Goal: Task Accomplishment & Management: Manage account settings

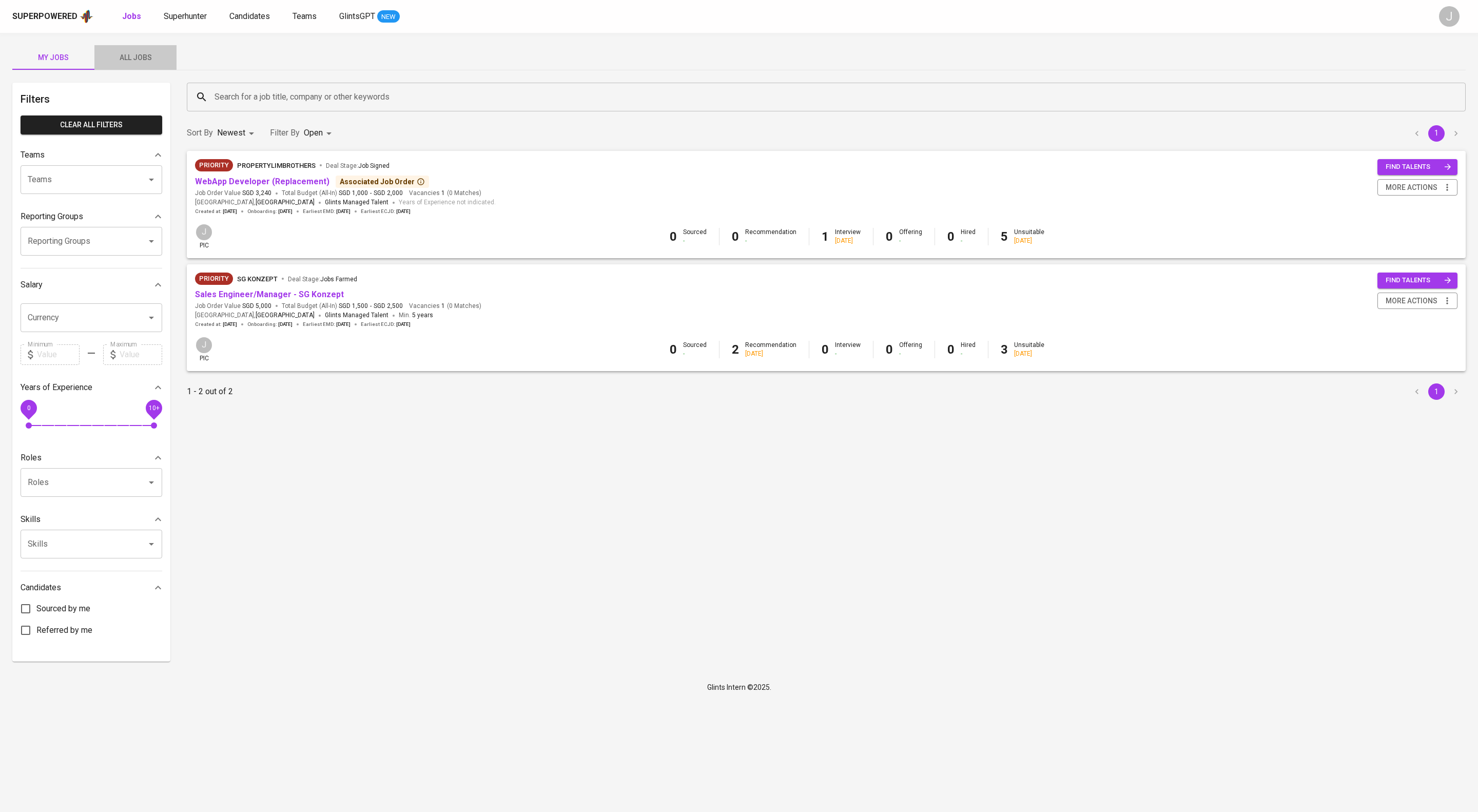
click at [143, 64] on span "All Jobs" at bounding box center [136, 57] width 70 height 13
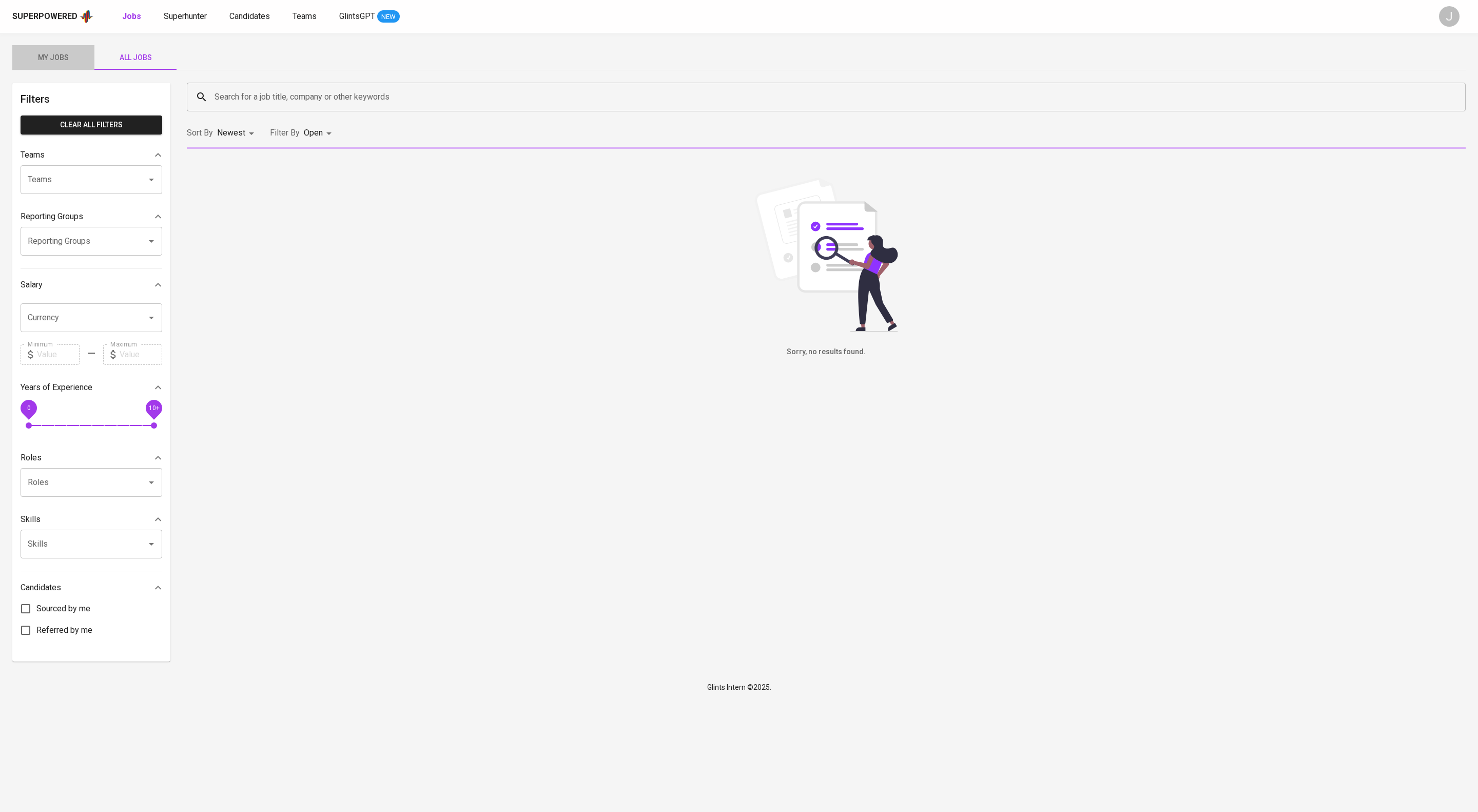
click at [56, 64] on span "My Jobs" at bounding box center [54, 57] width 70 height 13
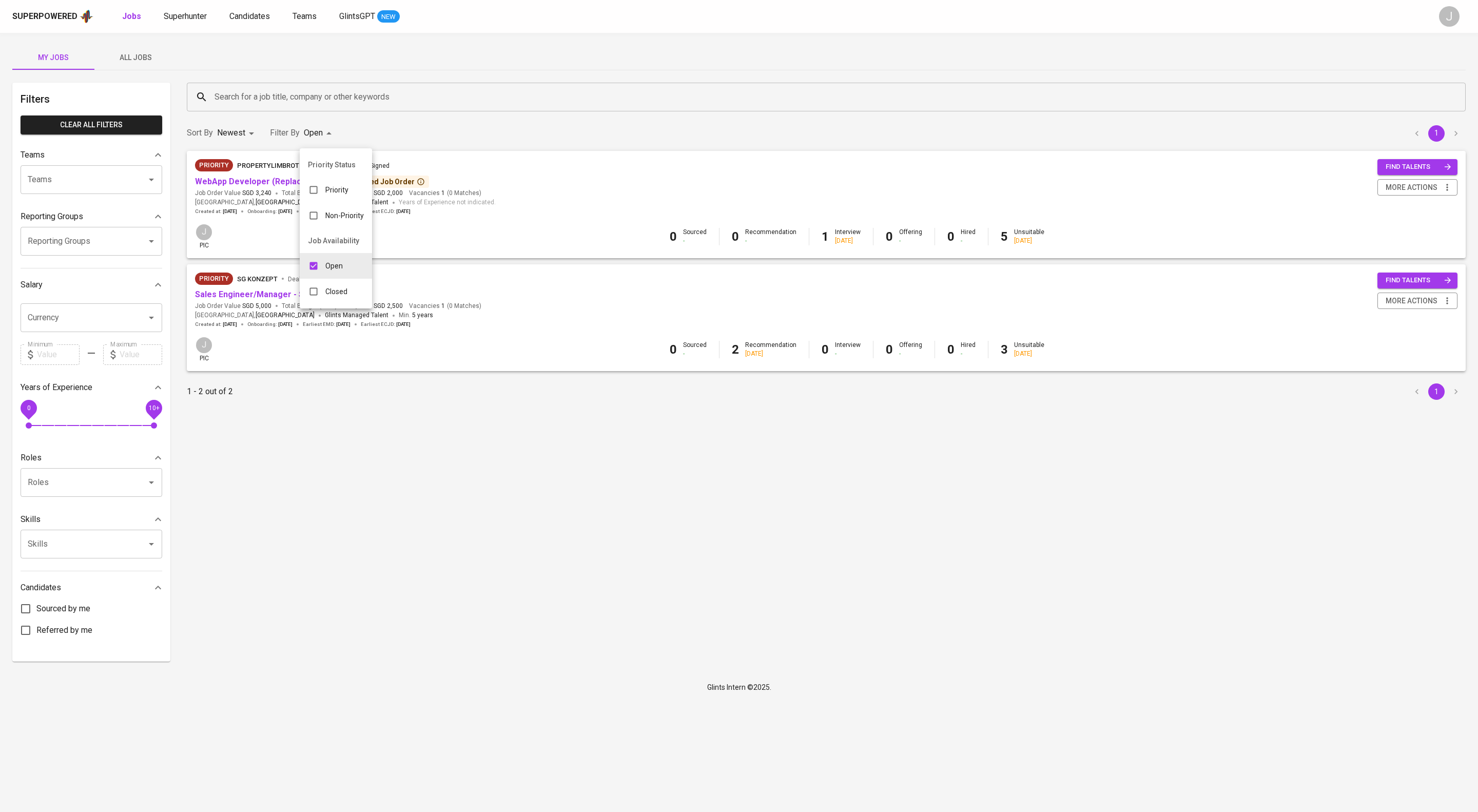
click at [345, 133] on body "Superpowered Jobs Superhunter Candidates Teams GlintsGPT NEW J My Jobs All Jobs…" at bounding box center [739, 350] width 1478 height 700
click at [342, 301] on div "Closed" at bounding box center [327, 291] width 56 height 19
type input "OPEN,CLOSE"
checkbox input "true"
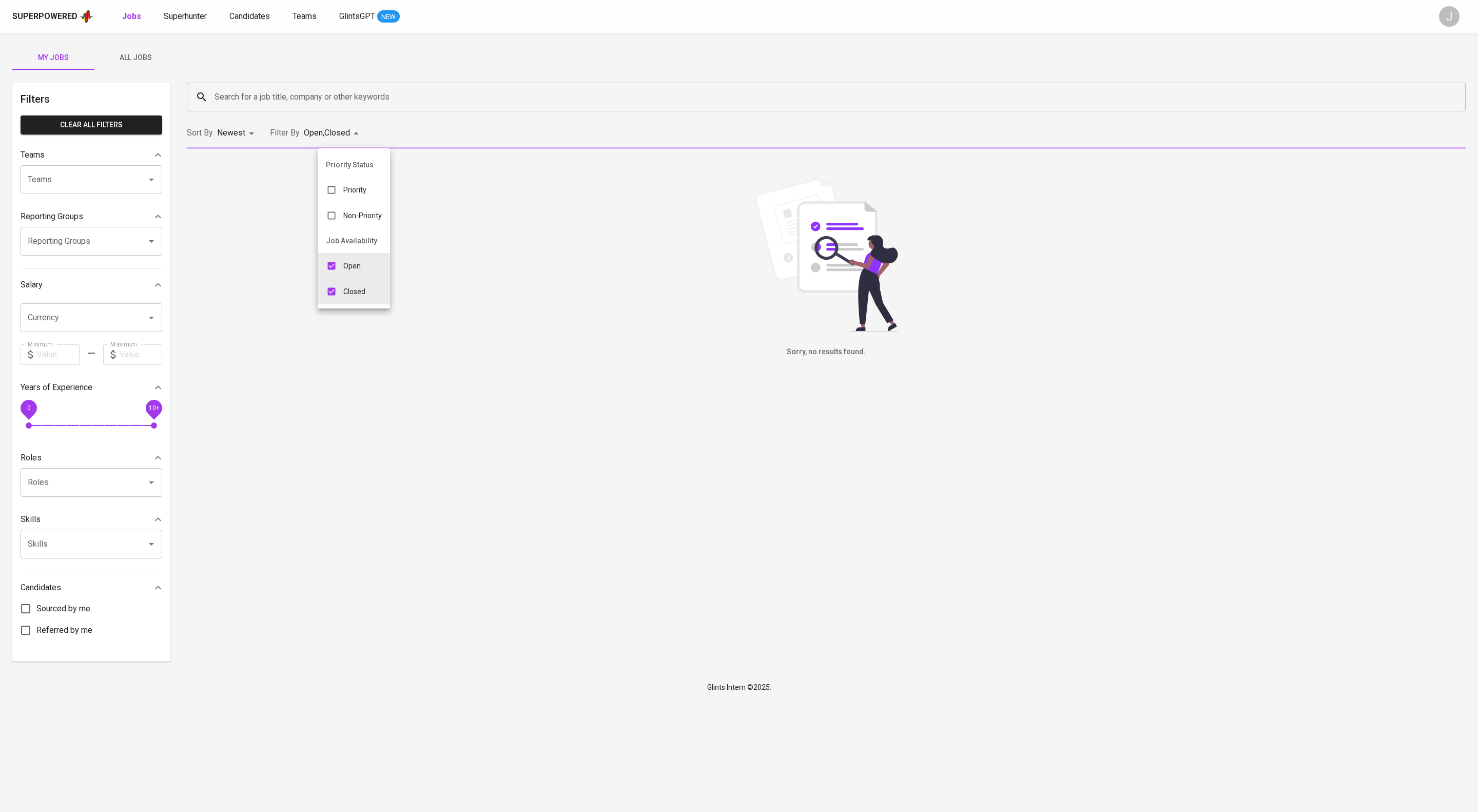
click at [333, 271] on input "checkbox" at bounding box center [331, 265] width 19 height 19
checkbox input "false"
type input "CLOSE"
click at [623, 123] on div at bounding box center [739, 406] width 1478 height 812
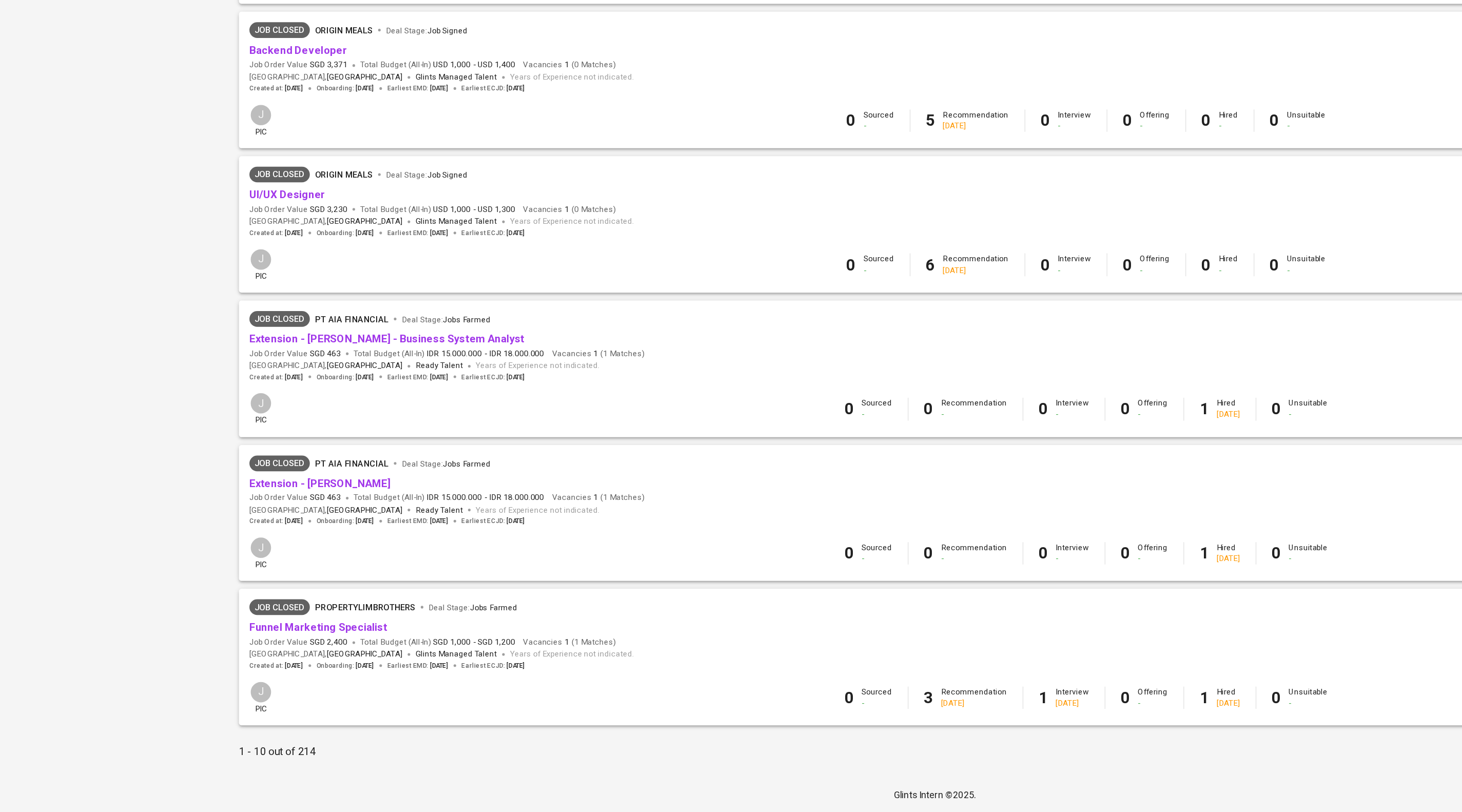
scroll to position [695, 0]
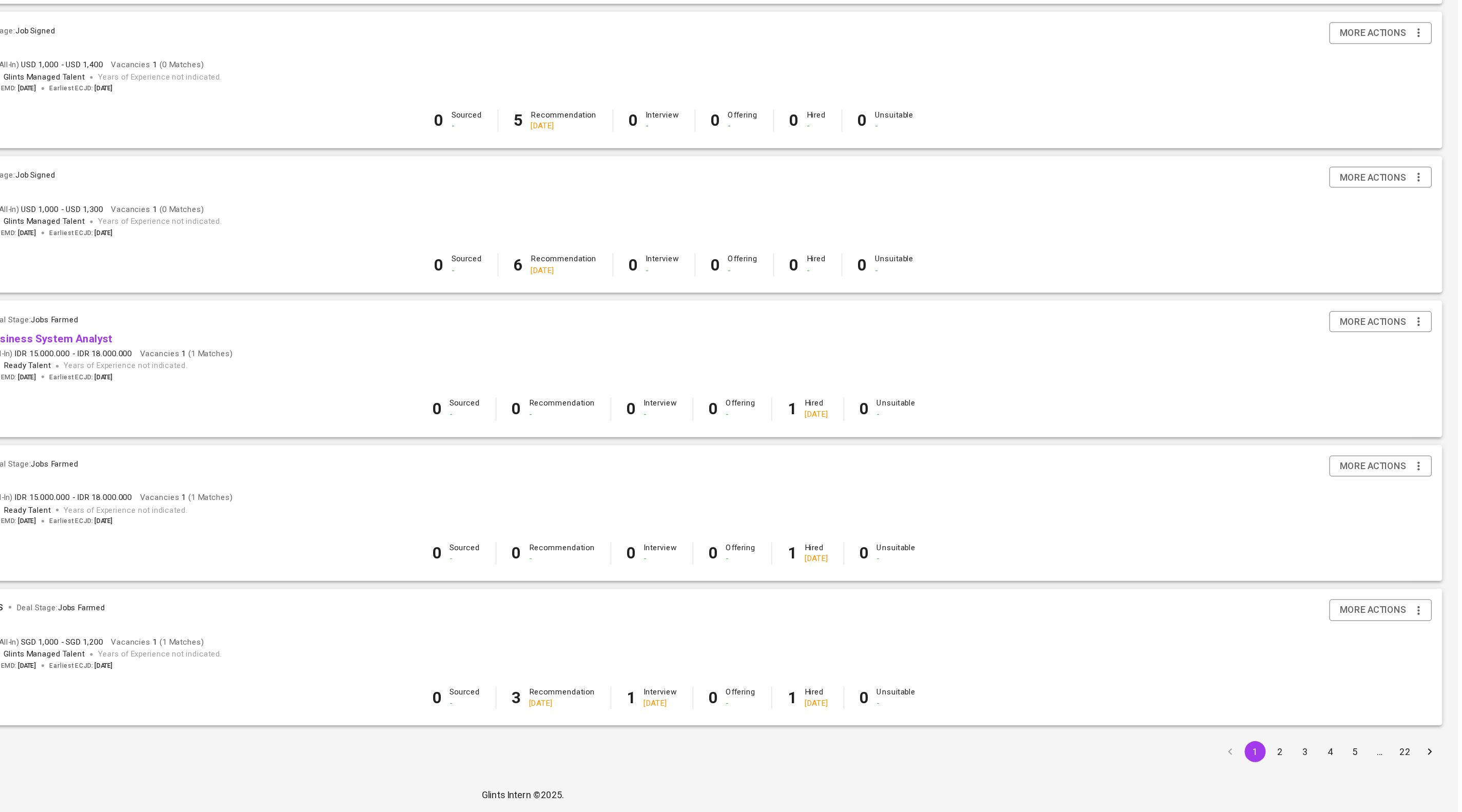
drag, startPoint x: 1322, startPoint y: 758, endPoint x: 1184, endPoint y: 655, distance: 172.2
click at [1322, 758] on button "2" at bounding box center [1322, 764] width 16 height 16
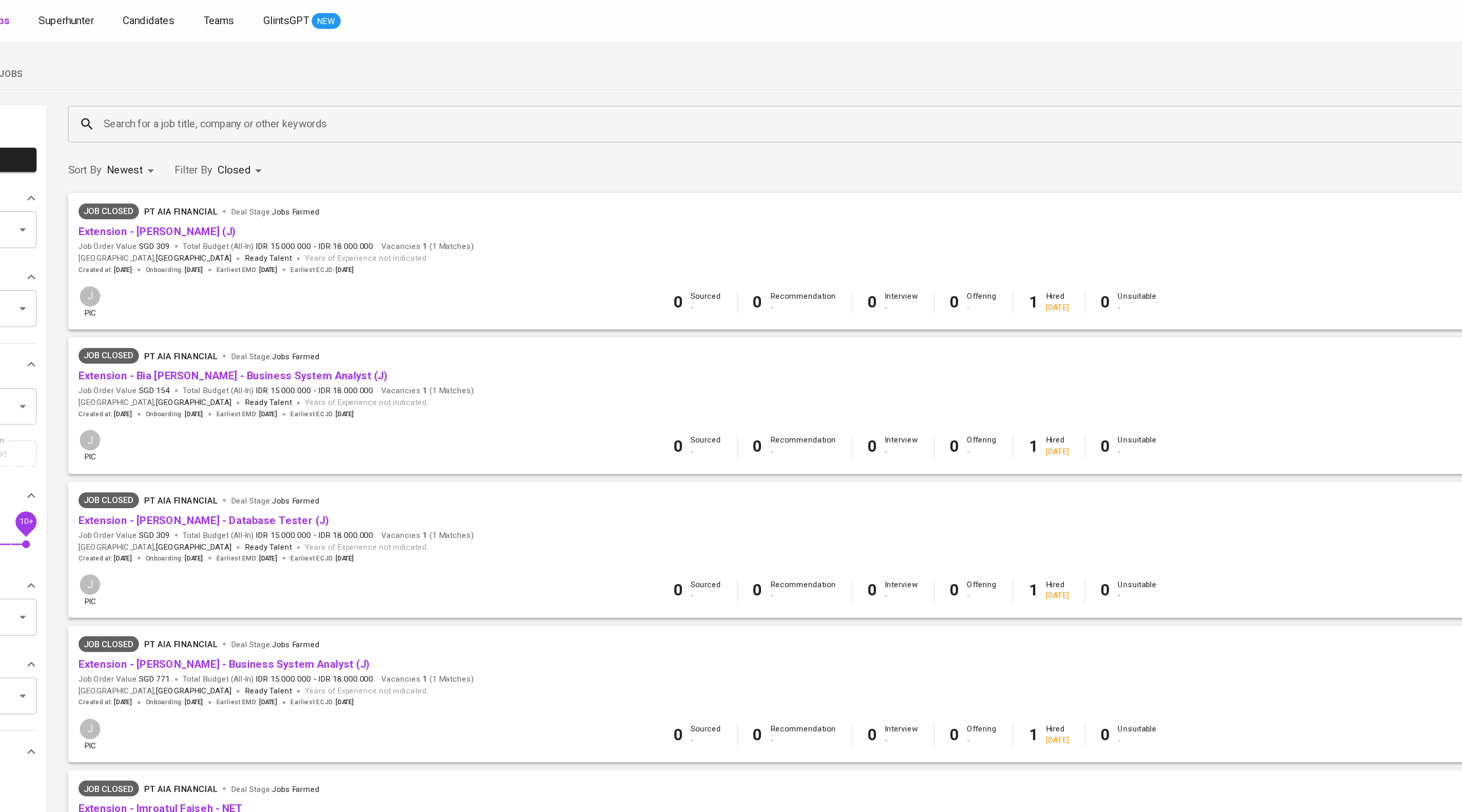
click at [430, 105] on input "Search for a job title, company or other keywords" at bounding box center [821, 96] width 1218 height 19
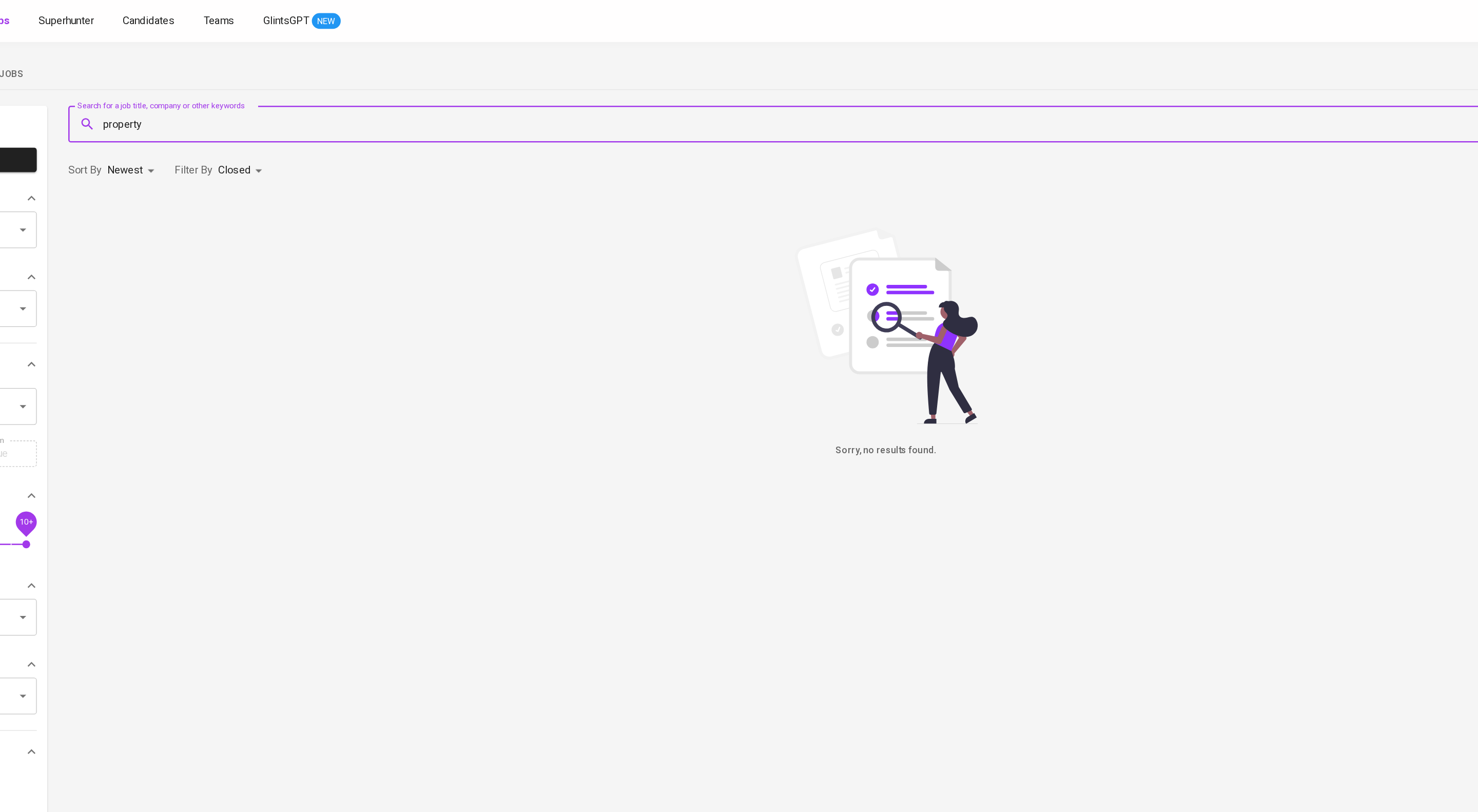
click at [281, 95] on input "property" at bounding box center [829, 96] width 1234 height 19
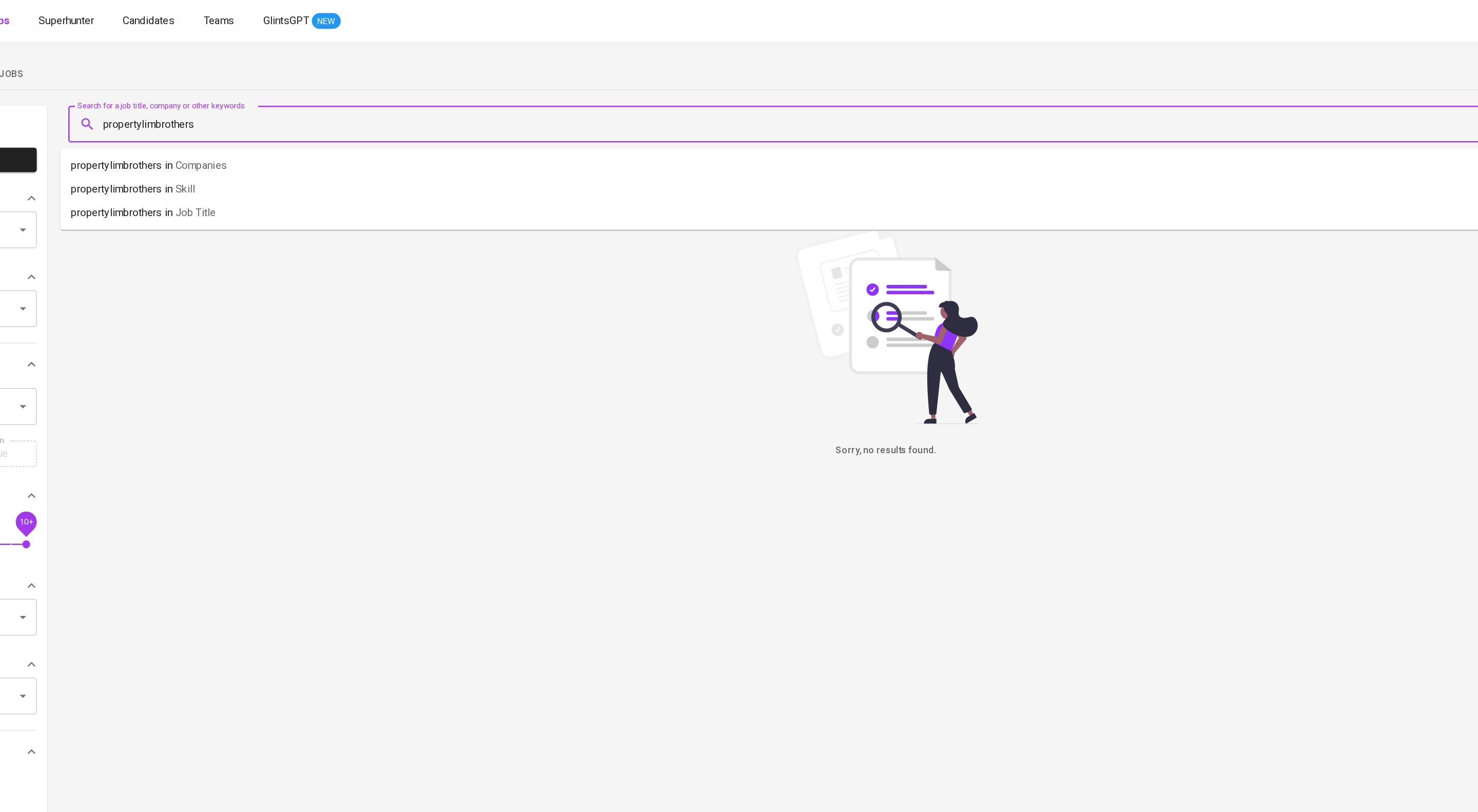
type input "propertylimbrothers"
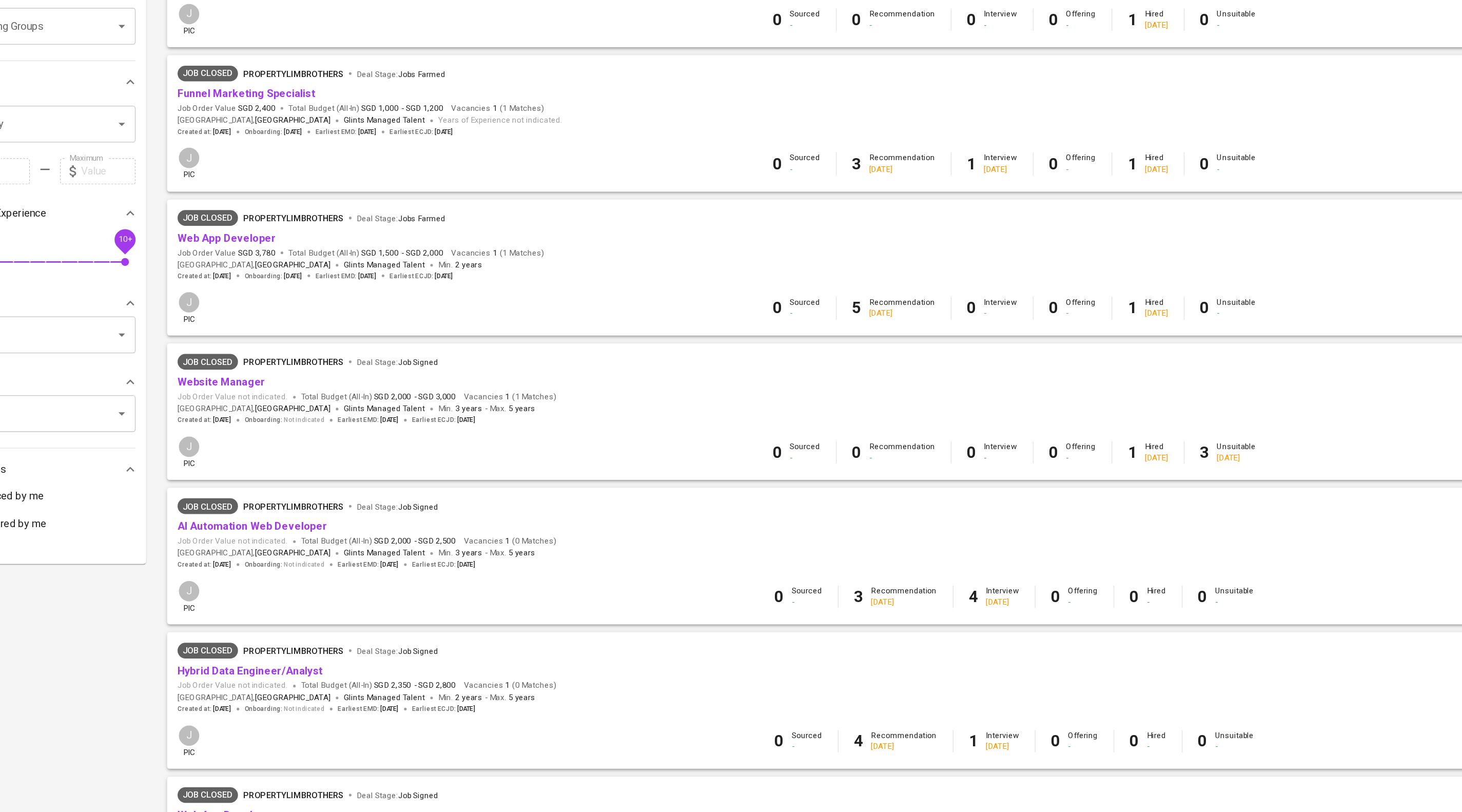
scroll to position [50, 0]
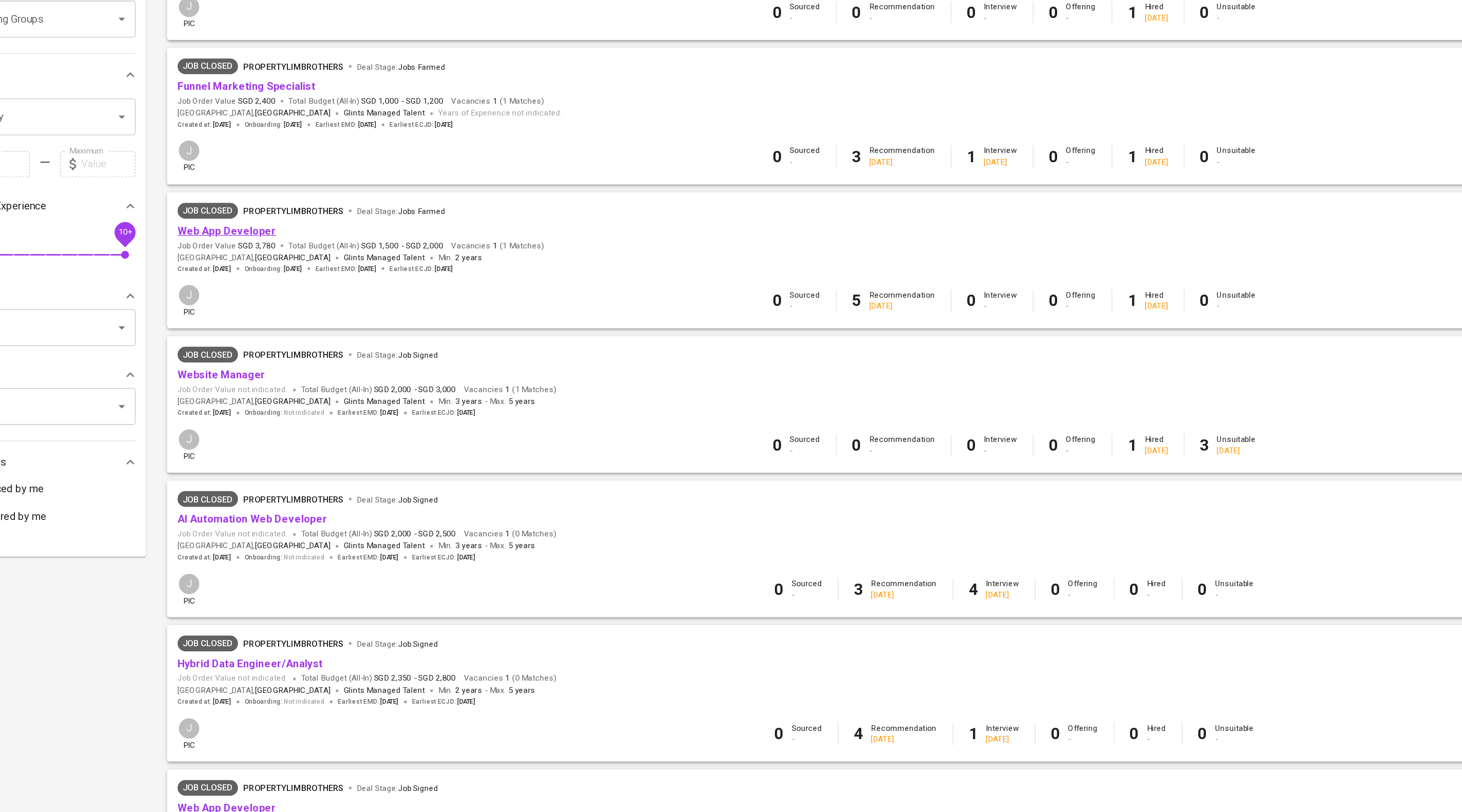
click at [260, 362] on link "Web App Developer" at bounding box center [233, 357] width 77 height 10
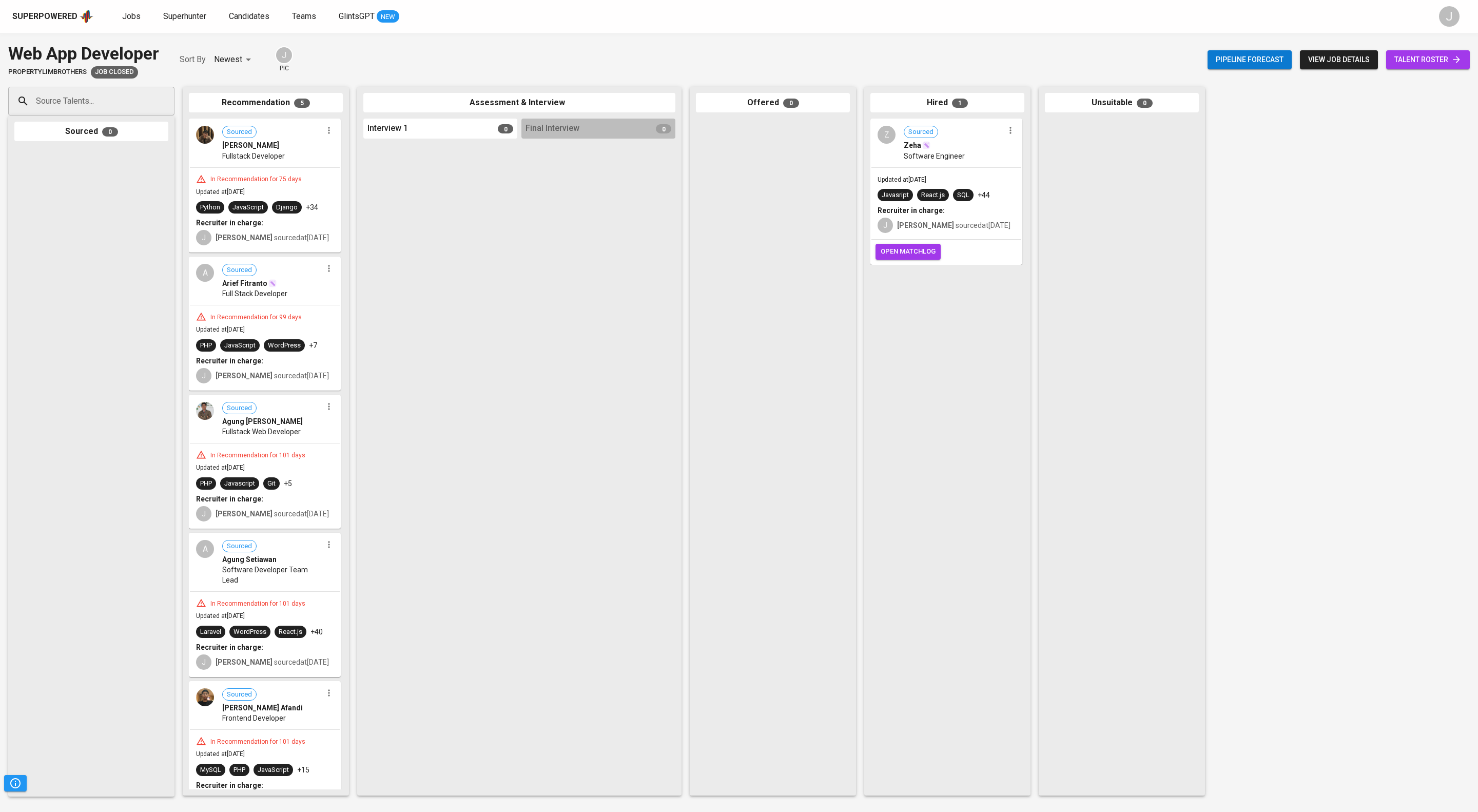
click at [1407, 66] on span "talent roster" at bounding box center [1428, 60] width 67 height 13
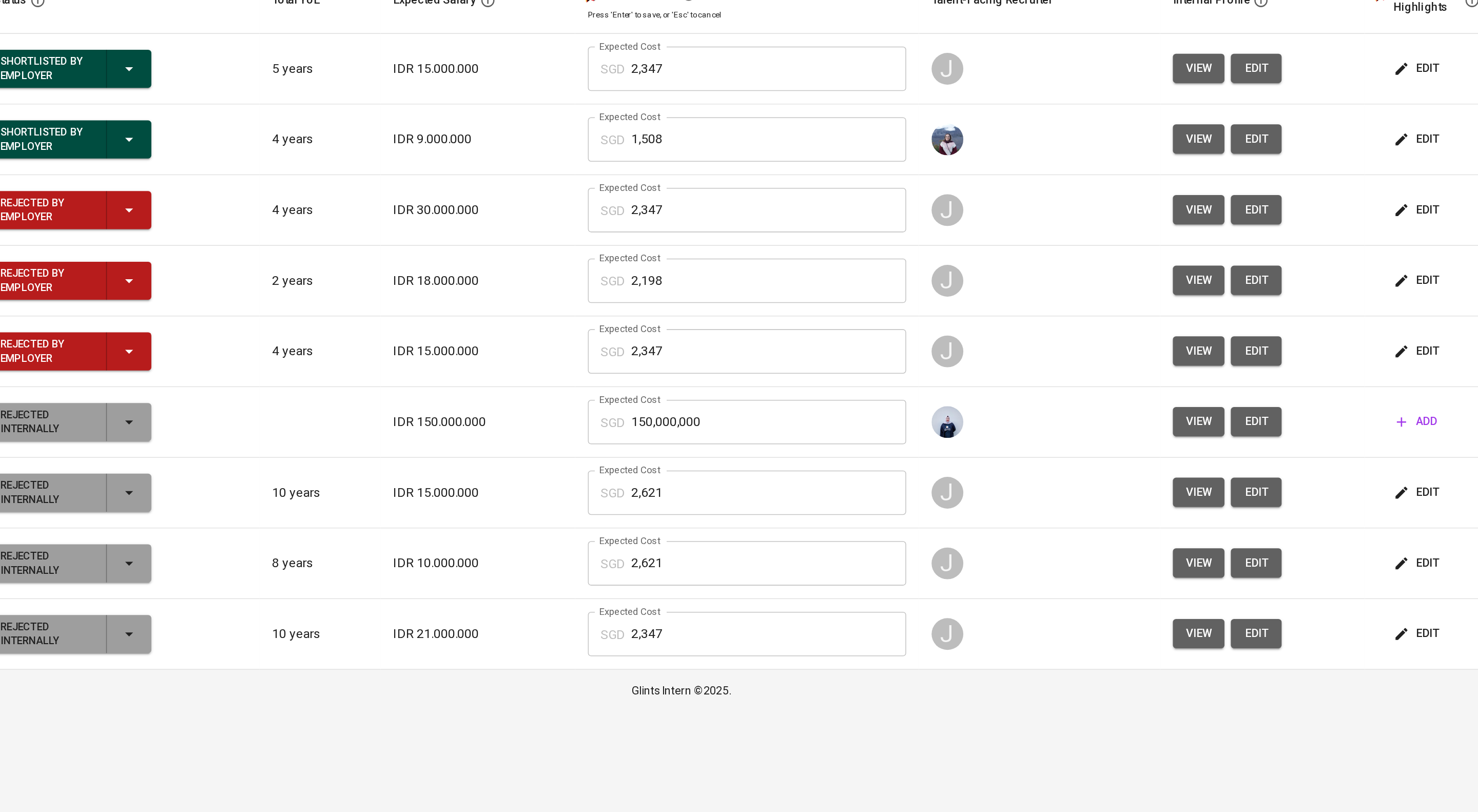
click at [1082, 299] on span "view" at bounding box center [1074, 292] width 17 height 13
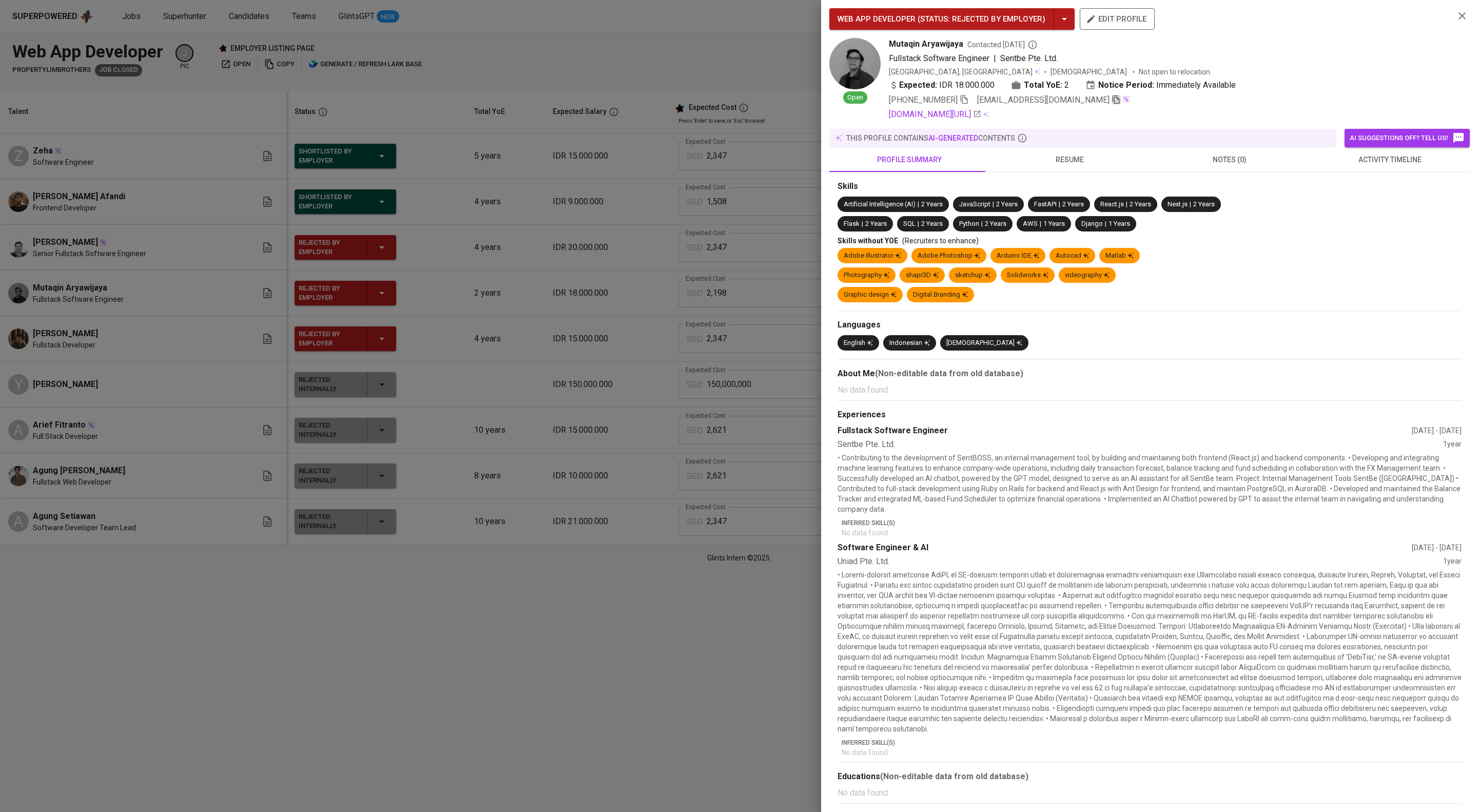
click at [1120, 104] on icon "button" at bounding box center [1116, 99] width 7 height 9
click at [580, 89] on div at bounding box center [739, 406] width 1478 height 812
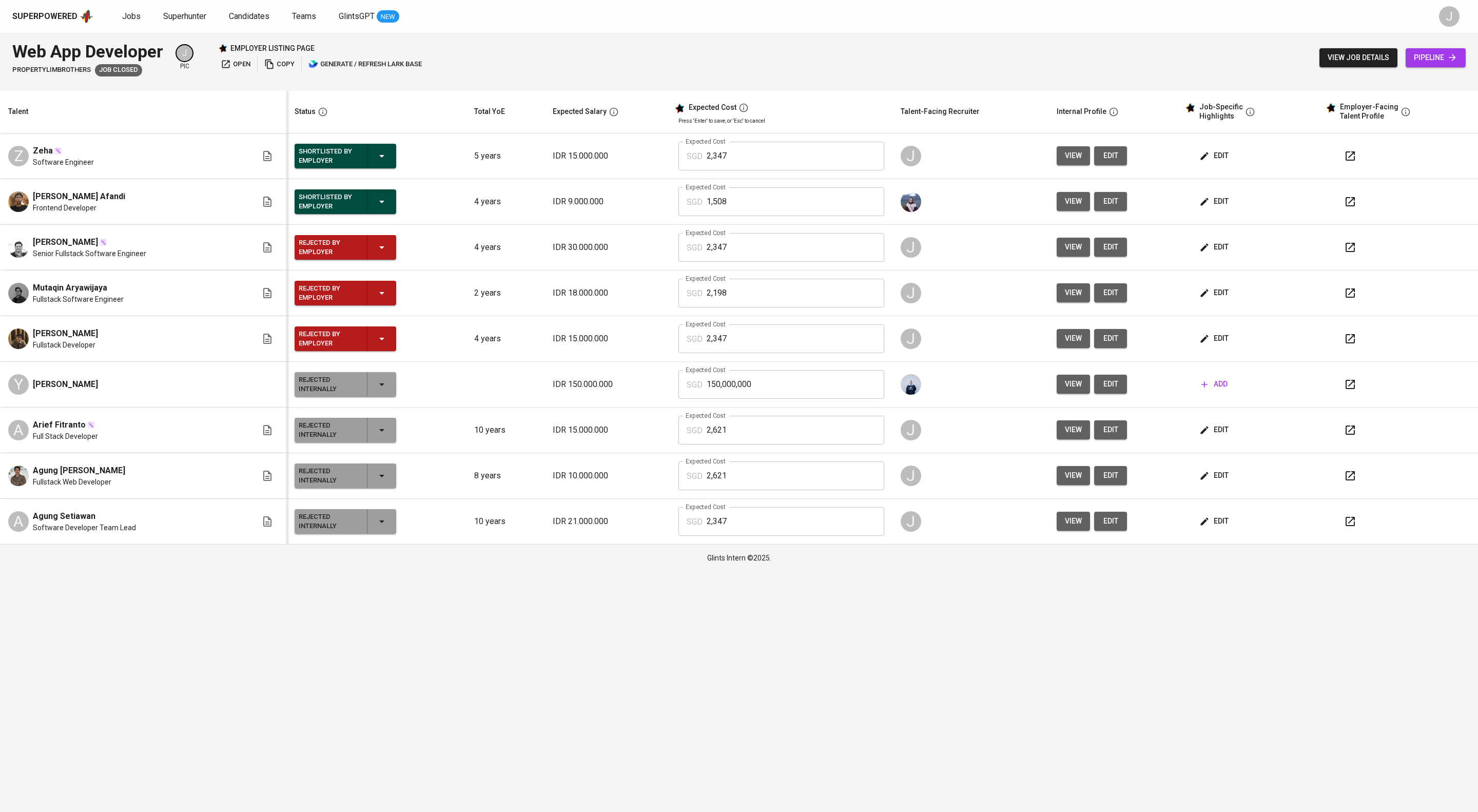
click at [1079, 348] on button "view" at bounding box center [1073, 338] width 33 height 19
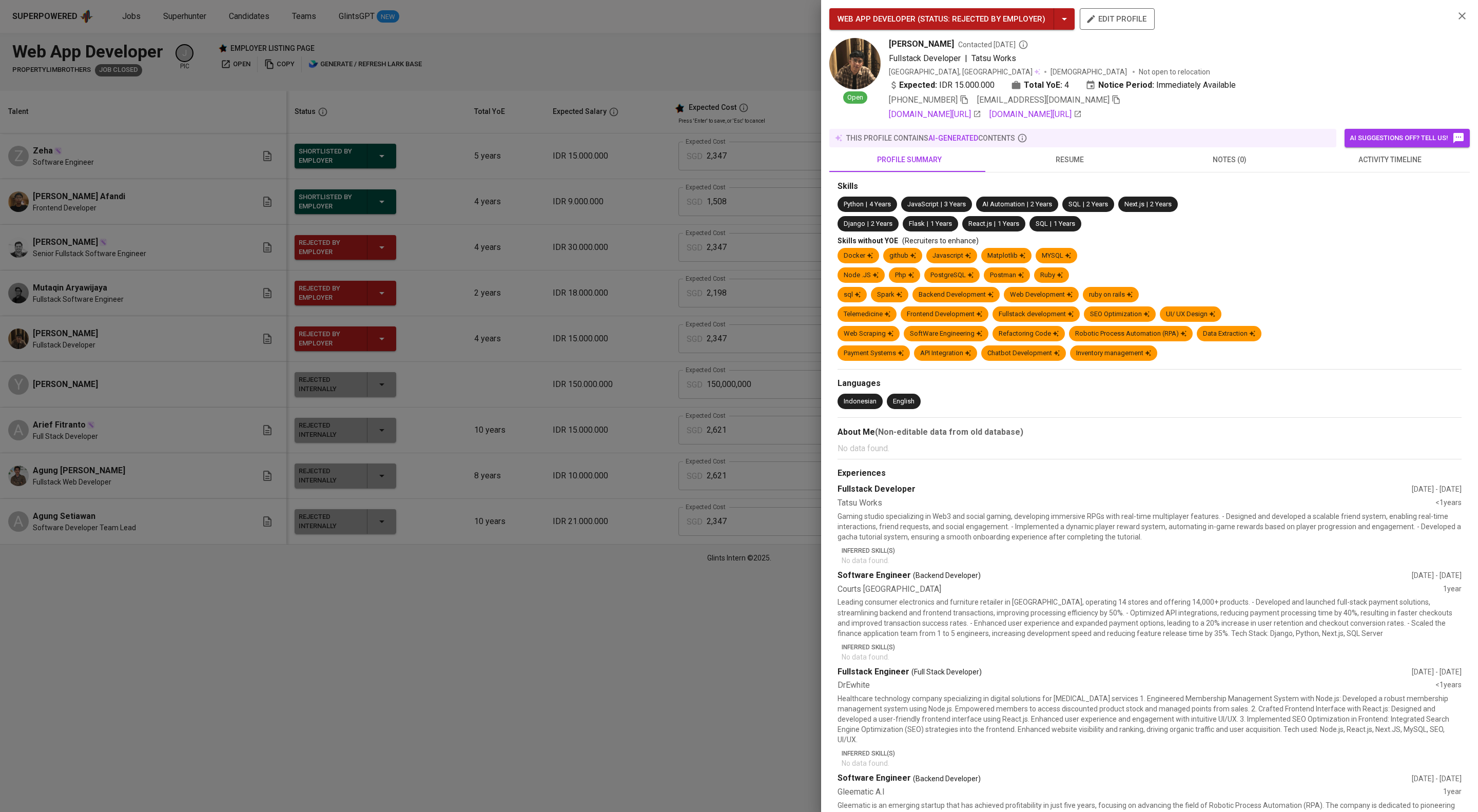
click at [1120, 104] on icon "button" at bounding box center [1116, 99] width 7 height 9
click at [479, 476] on div at bounding box center [739, 406] width 1478 height 812
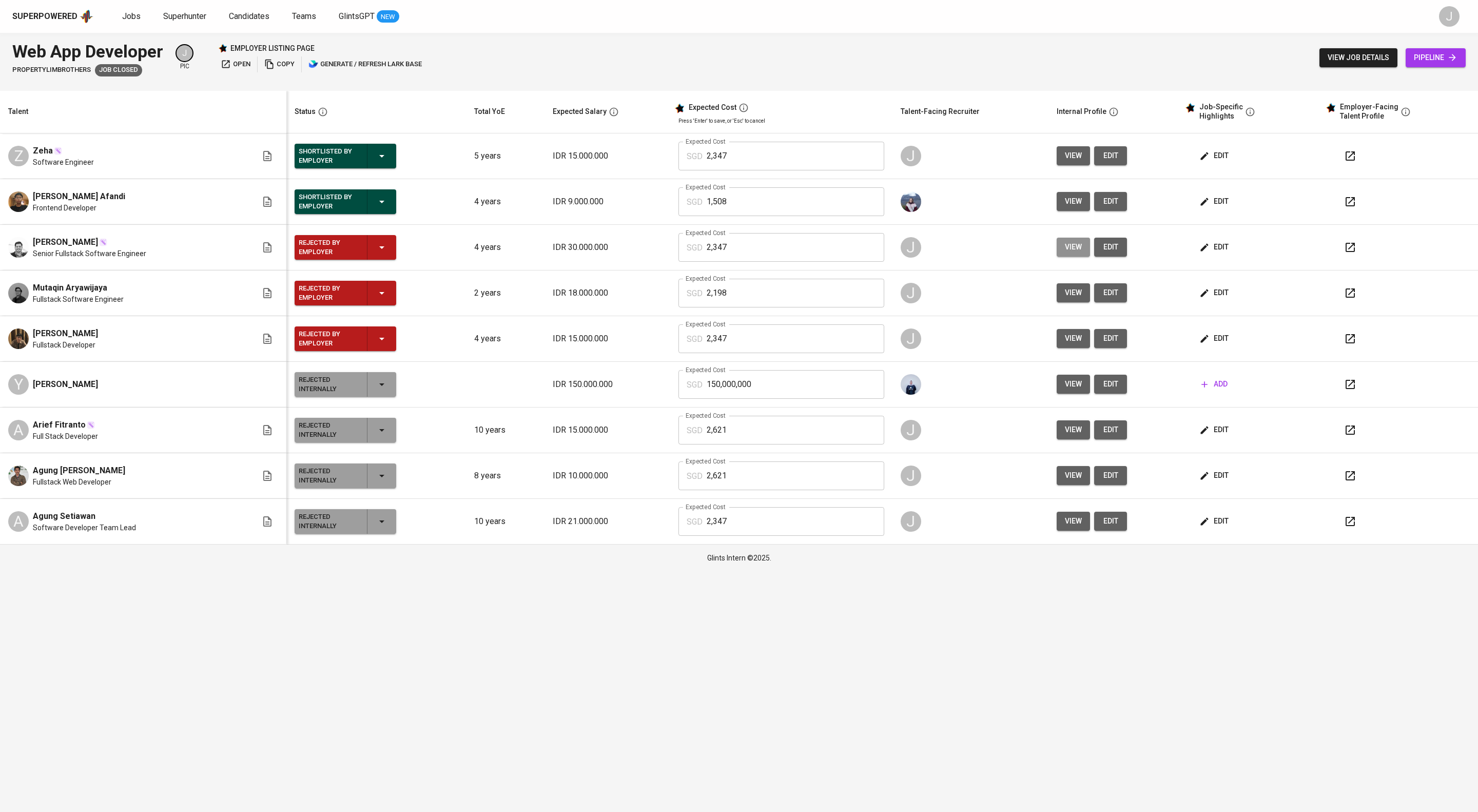
click at [1082, 254] on span "view" at bounding box center [1074, 247] width 17 height 13
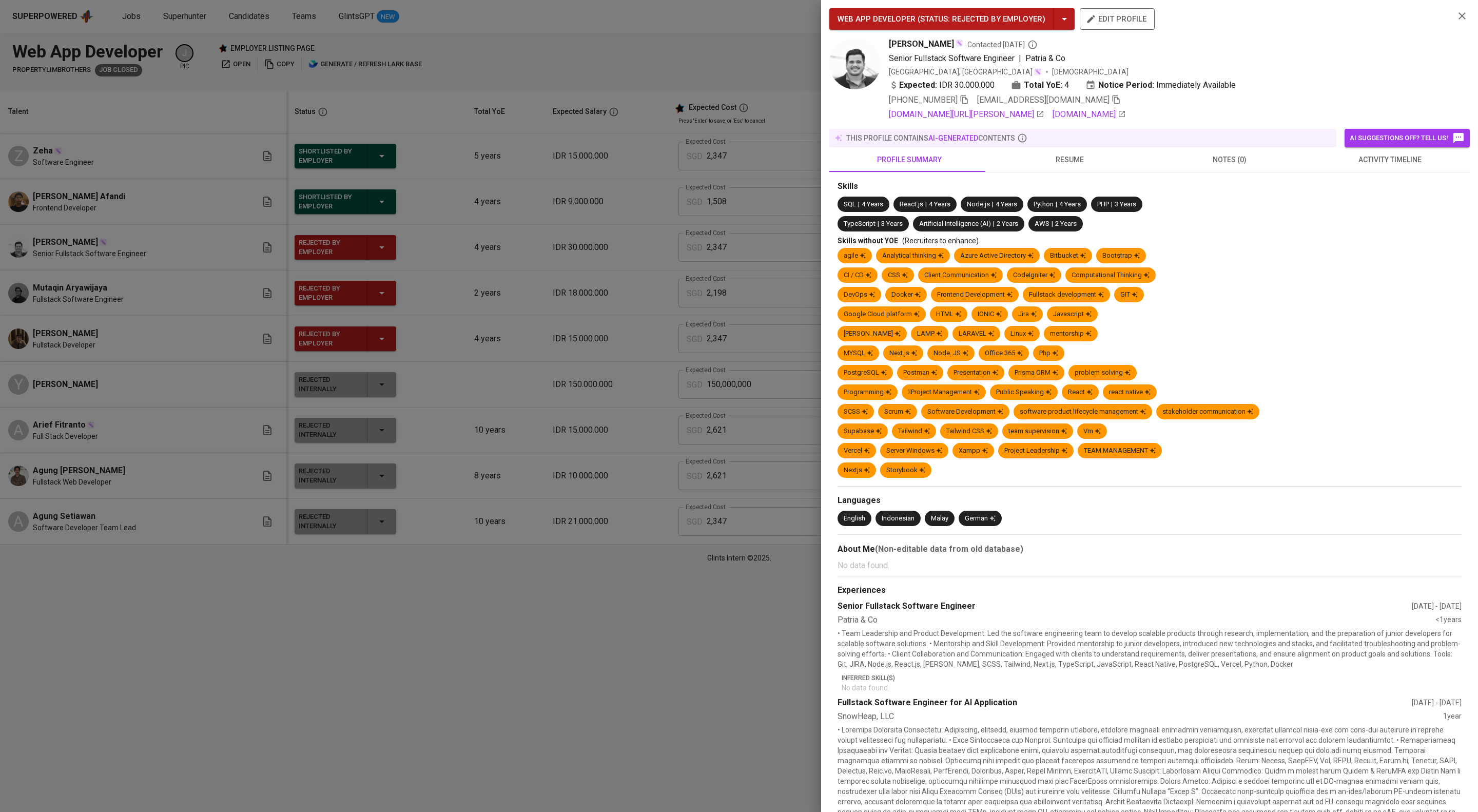
click at [1096, 261] on div "WEB APP DEVELOPER ( STATUS : Rejected by Employer ) edit profile Gilang Khairul…" at bounding box center [739, 406] width 1478 height 812
click at [1131, 106] on div "+62 822-2118-8697 gilpratama@outlook.com" at bounding box center [1168, 100] width 557 height 12
click at [1120, 104] on icon "button" at bounding box center [1116, 99] width 9 height 9
click at [1121, 103] on icon "button" at bounding box center [1116, 98] width 9 height 9
click at [704, 271] on div at bounding box center [739, 406] width 1478 height 812
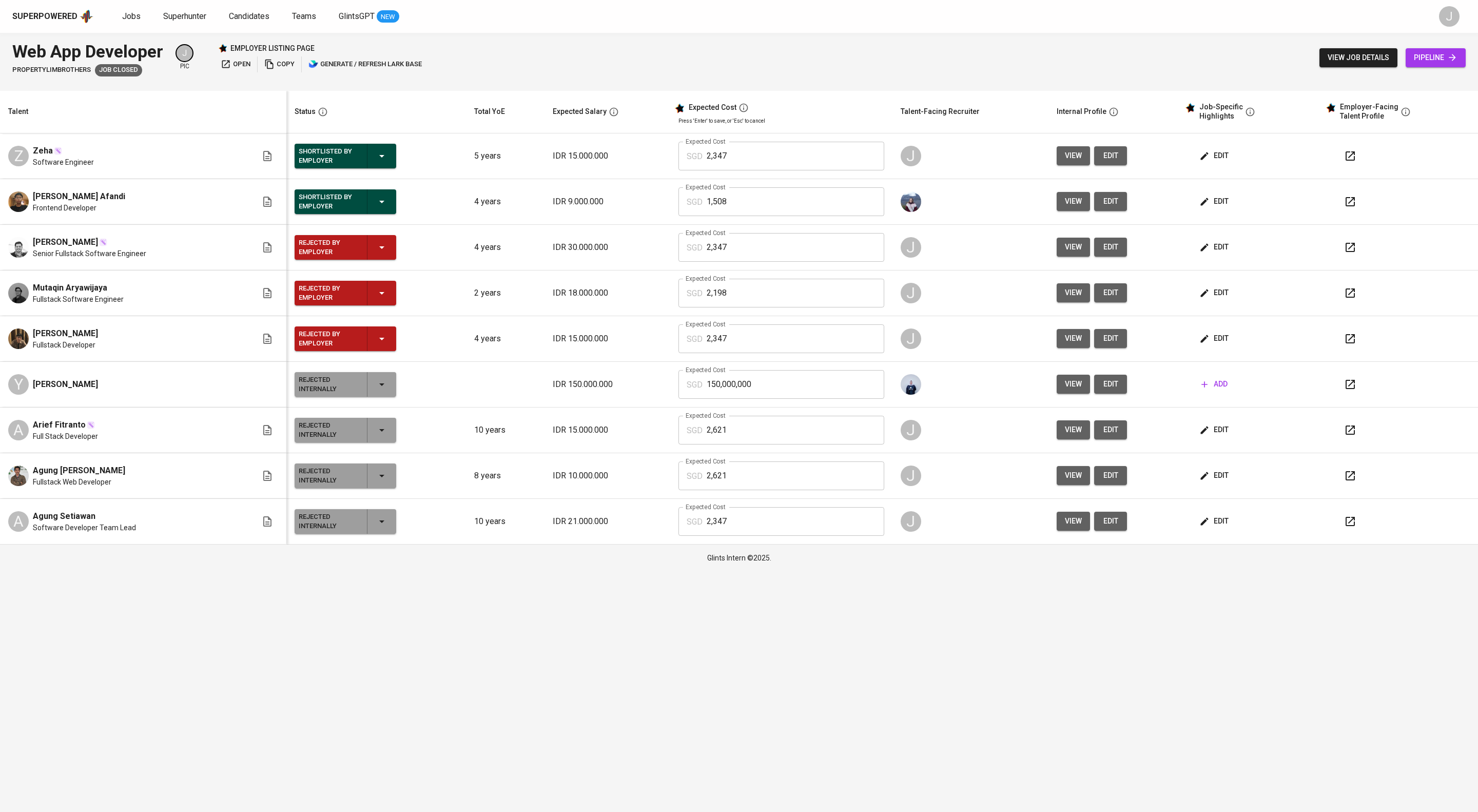
click at [1082, 208] on span "view" at bounding box center [1074, 201] width 17 height 13
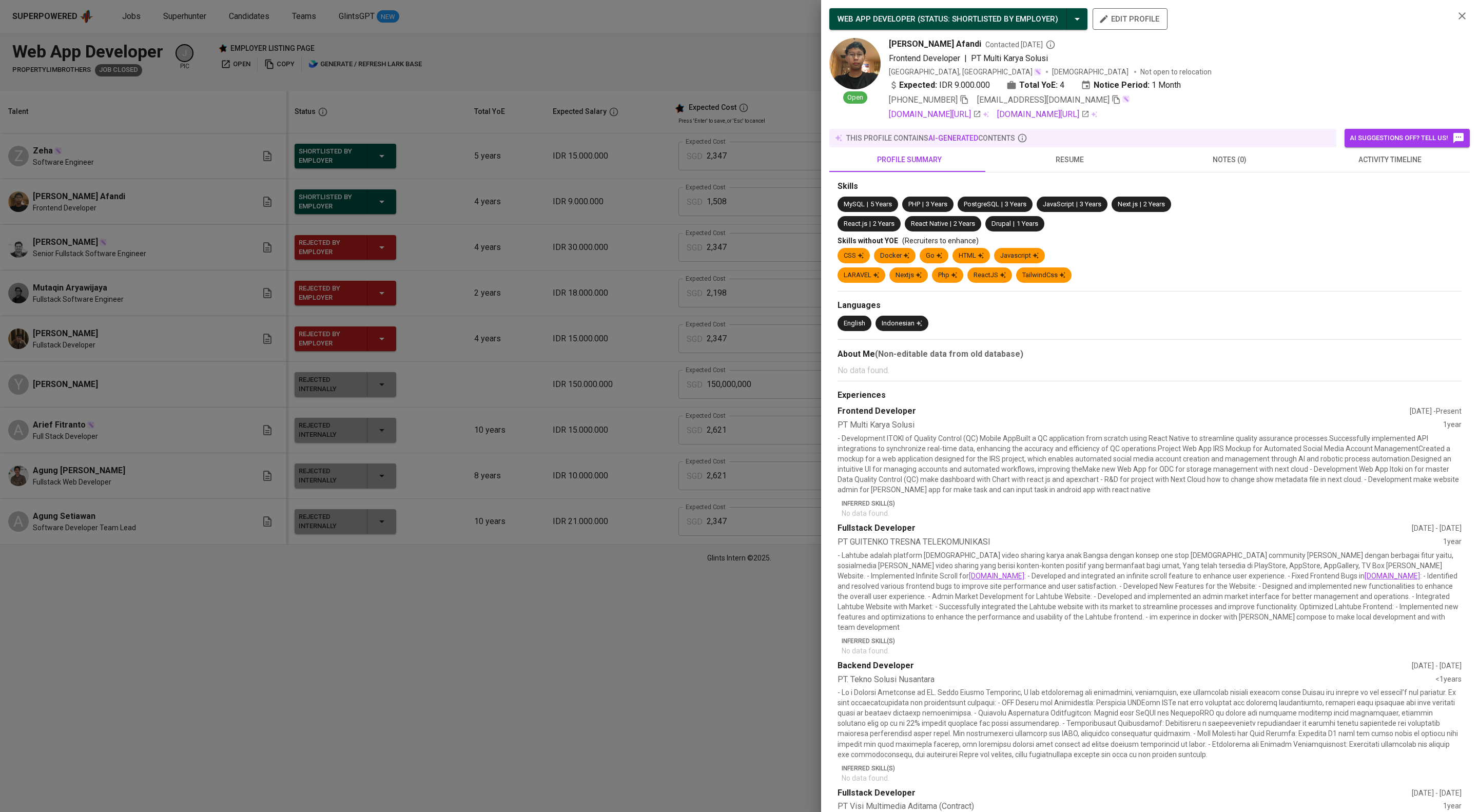
click at [493, 611] on div at bounding box center [739, 406] width 1478 height 812
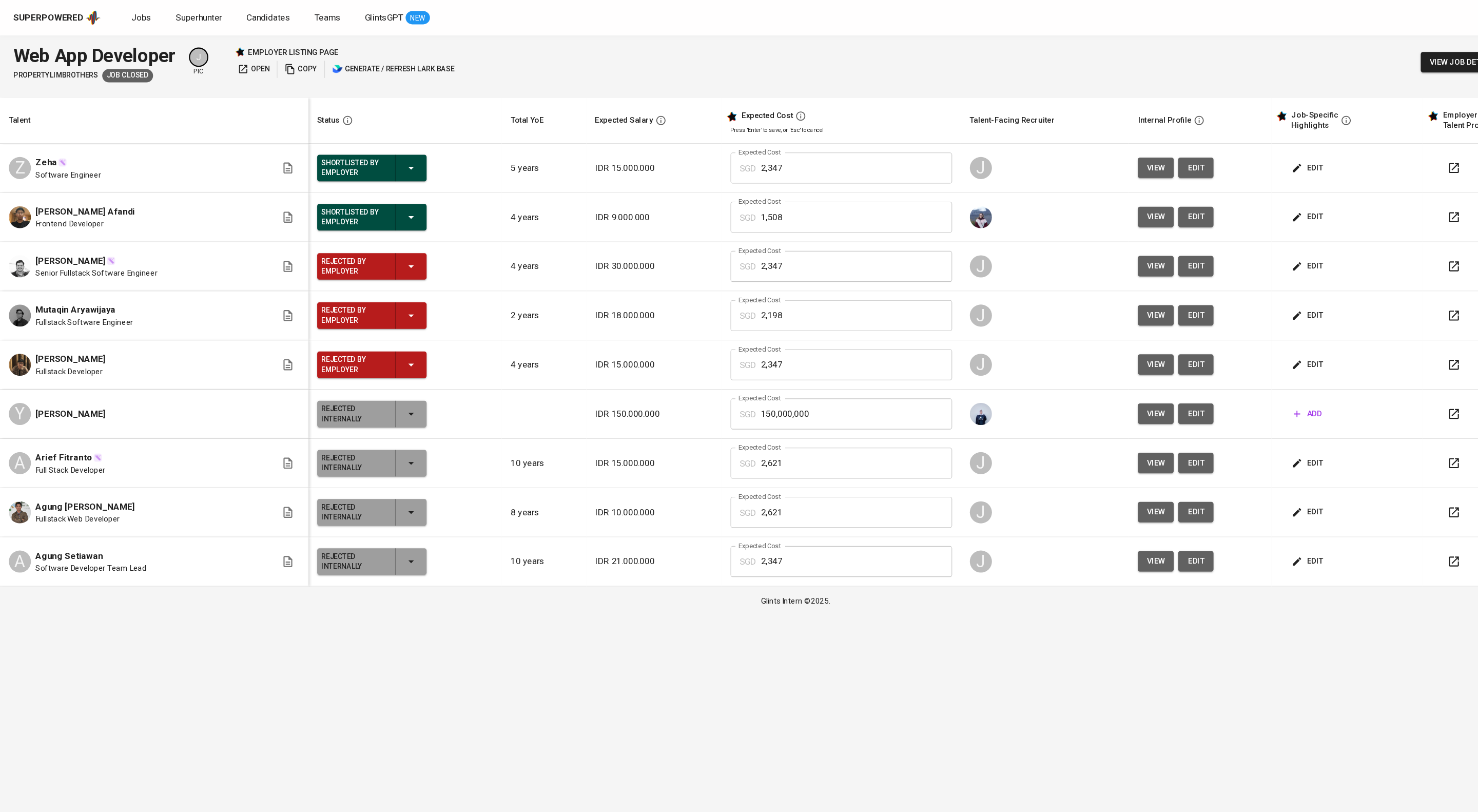
click at [1082, 299] on span "view" at bounding box center [1074, 292] width 17 height 13
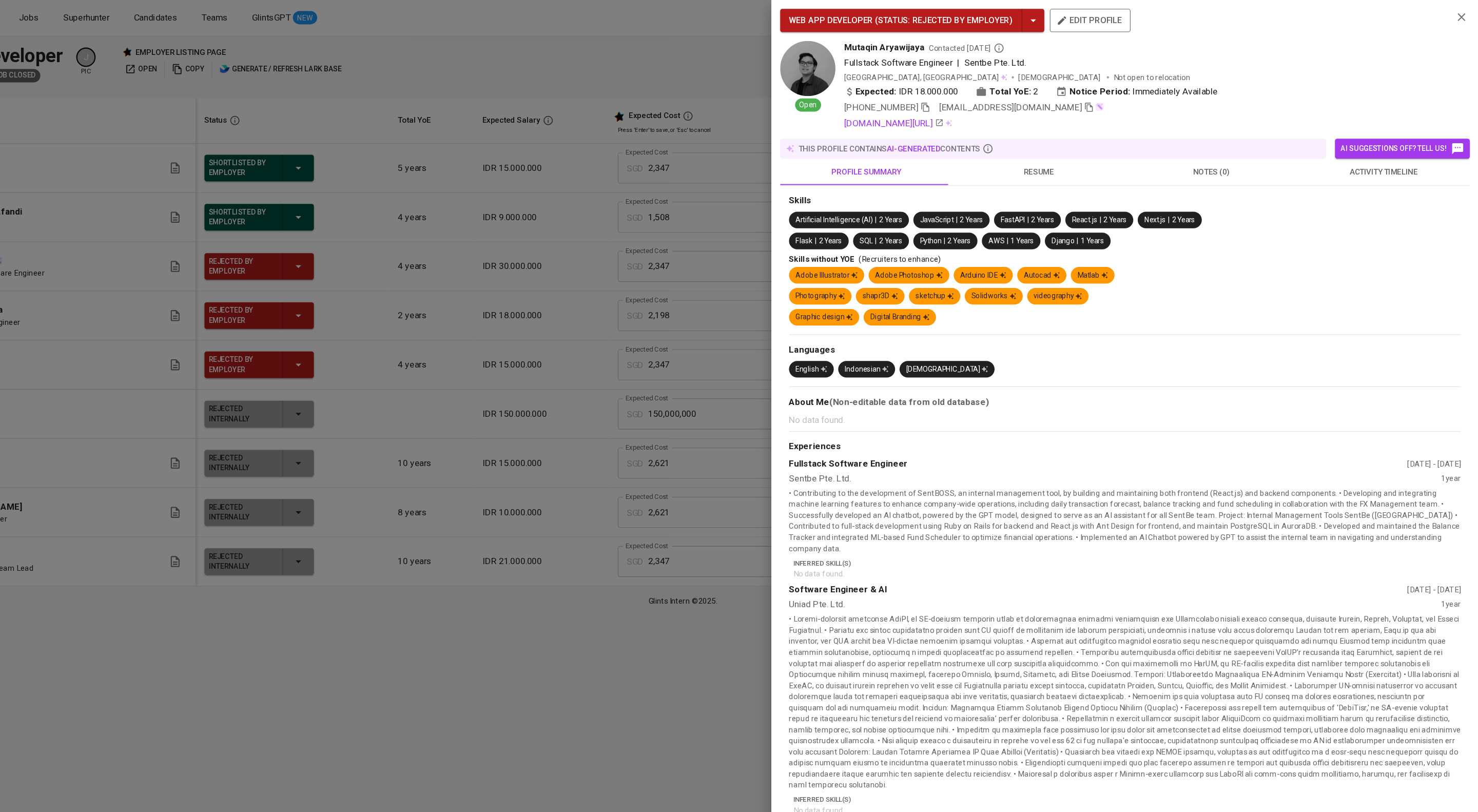
click at [968, 104] on icon "button" at bounding box center [964, 99] width 7 height 9
click at [696, 245] on div at bounding box center [739, 406] width 1478 height 812
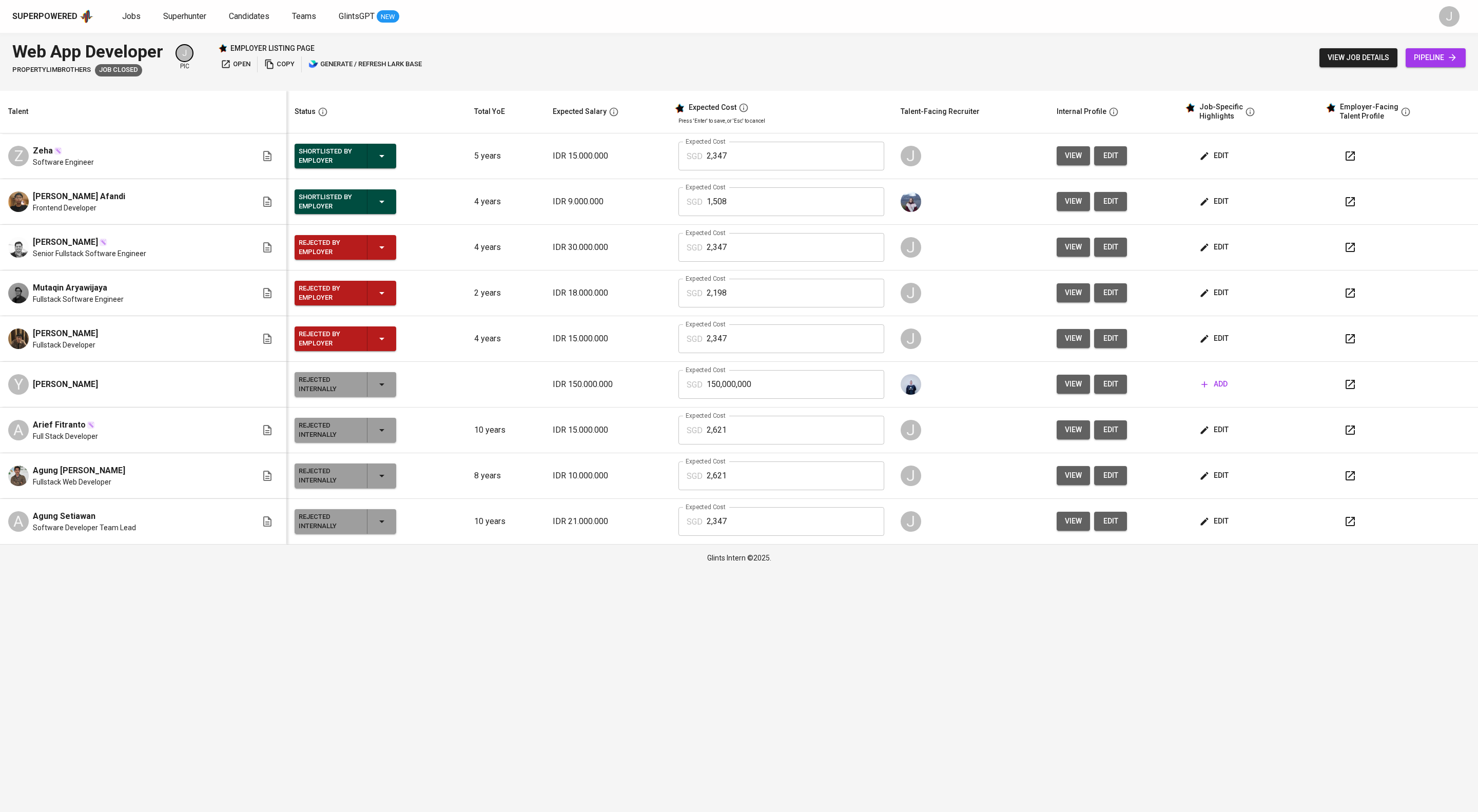
click at [1355, 252] on icon "button" at bounding box center [1351, 247] width 9 height 9
click at [1233, 255] on button "edit" at bounding box center [1215, 247] width 36 height 19
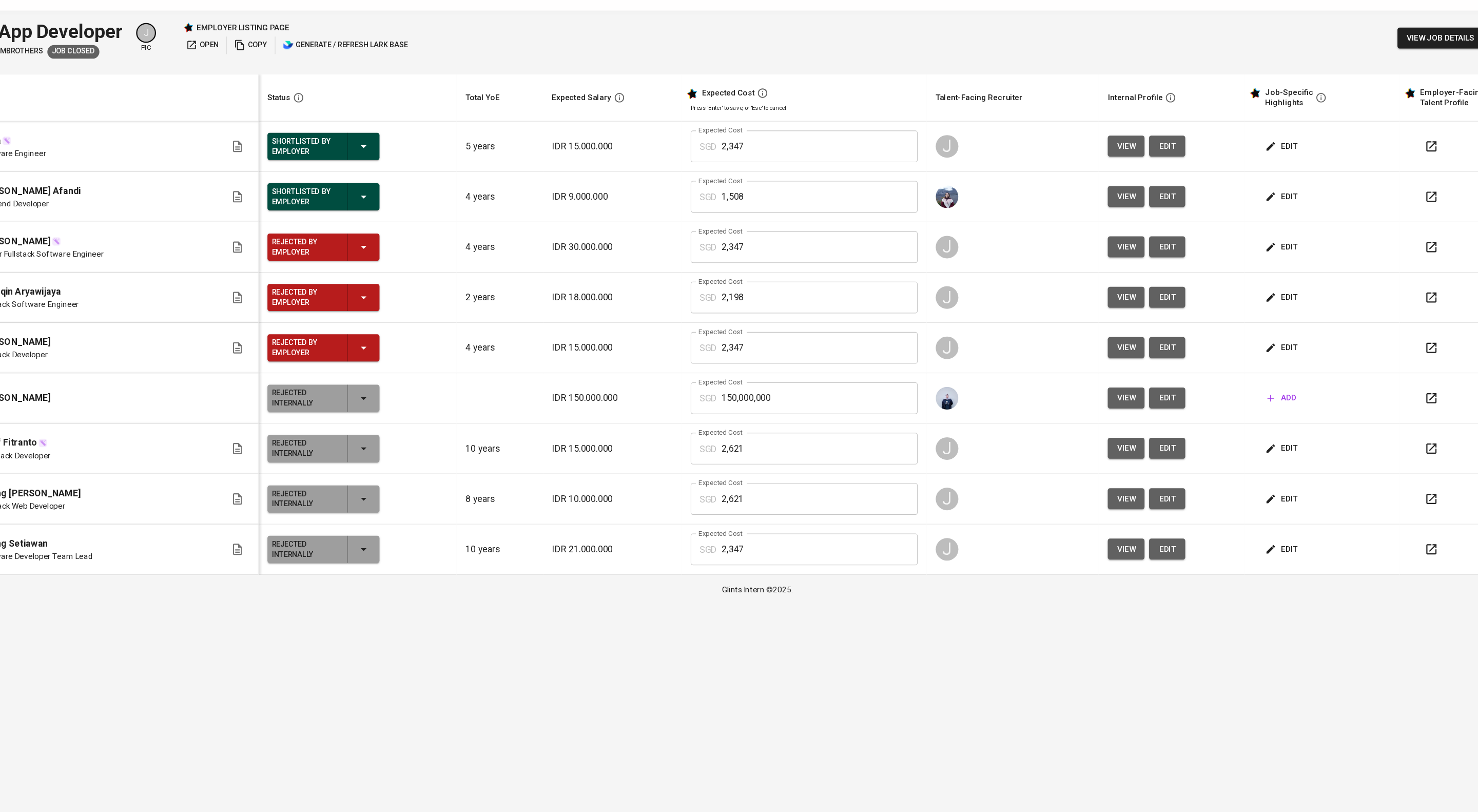
click at [1232, 316] on td "edit" at bounding box center [1251, 293] width 140 height 46
click at [1229, 299] on span "edit" at bounding box center [1215, 292] width 27 height 13
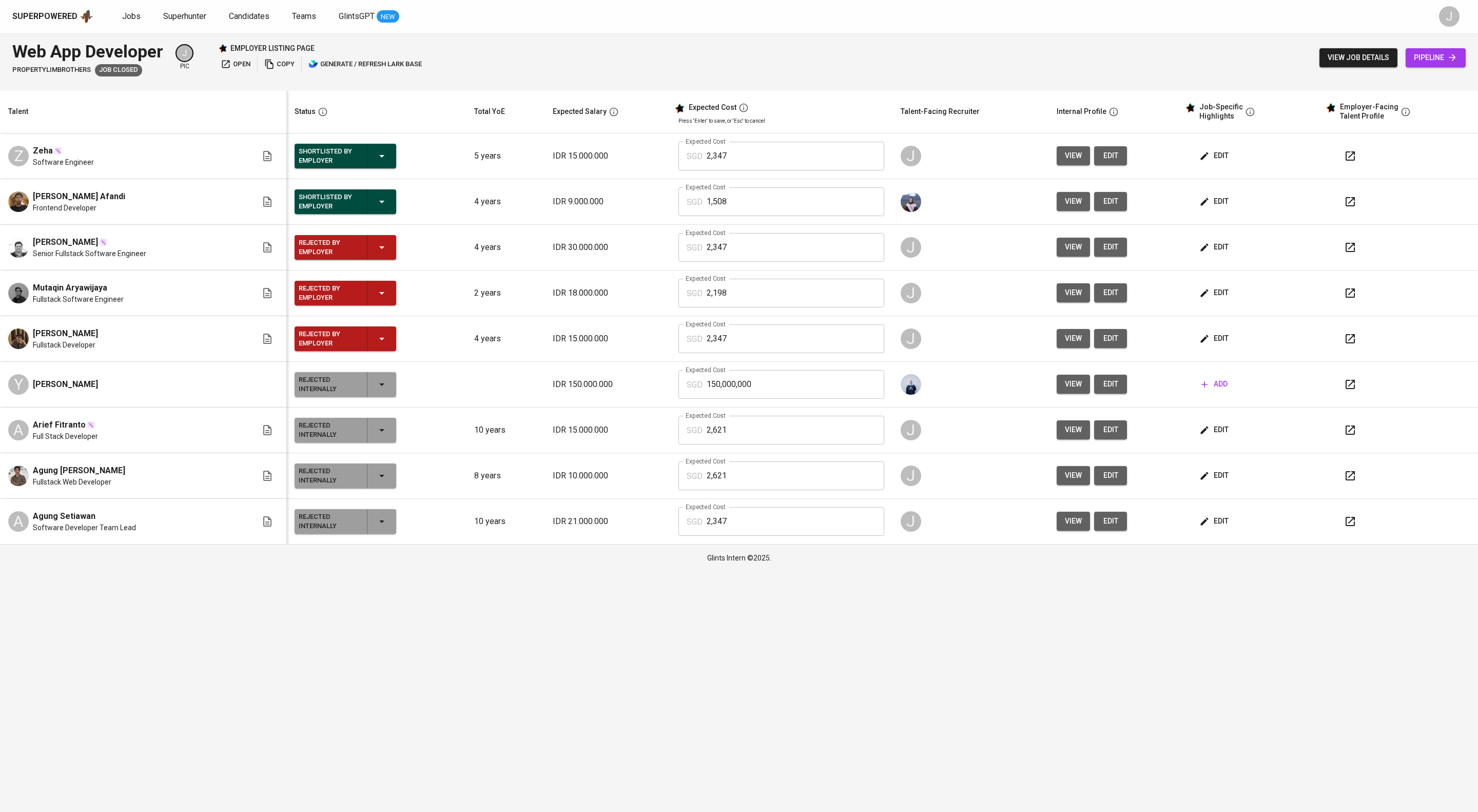
click at [1229, 345] on span "edit" at bounding box center [1215, 338] width 27 height 13
click at [225, 6] on div "Superpowered Jobs Superhunter Candidates Teams GlintsGPT NEW J" at bounding box center [739, 16] width 1478 height 33
click at [1229, 345] on span "edit" at bounding box center [1215, 338] width 27 height 13
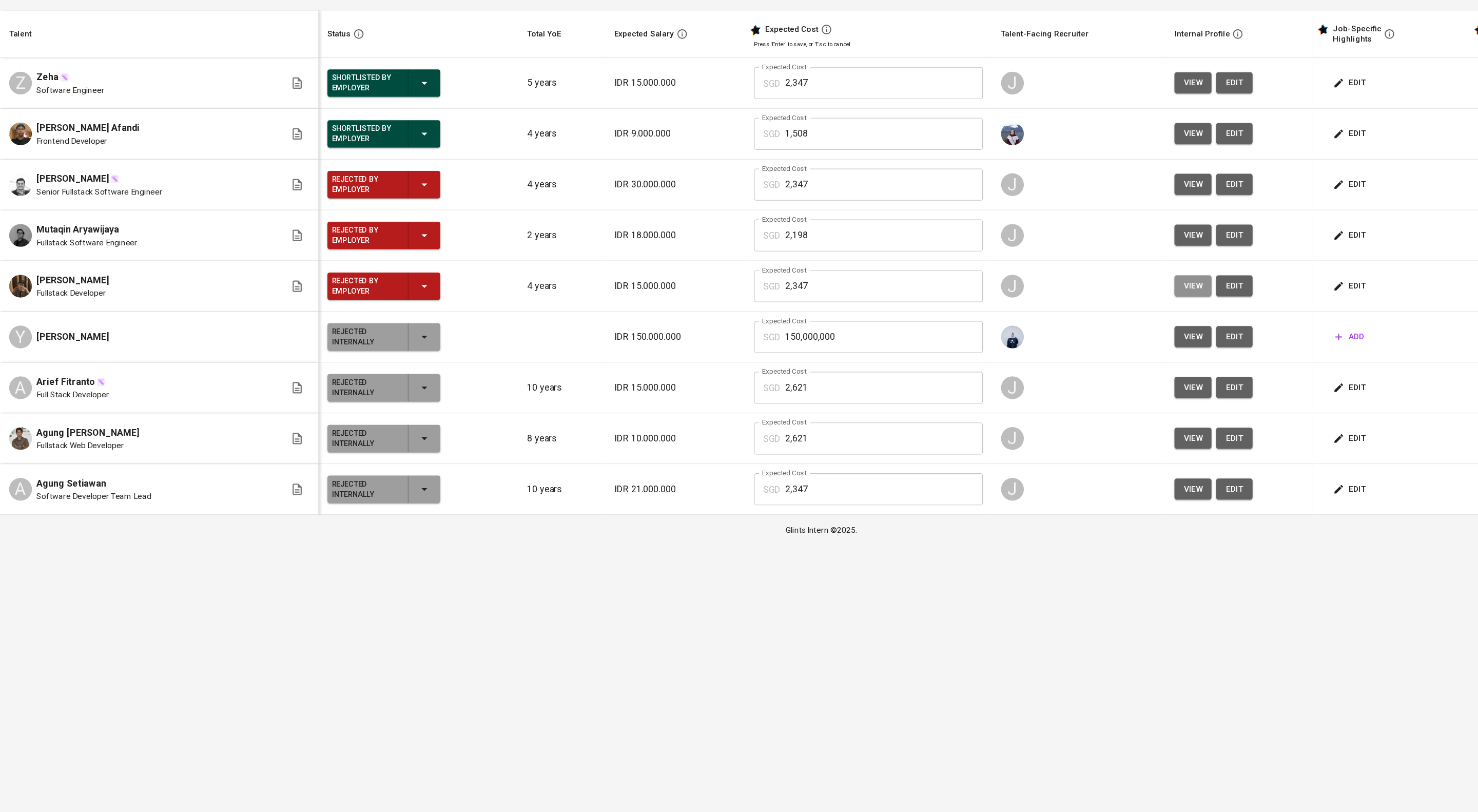
click at [1082, 345] on span "view" at bounding box center [1074, 338] width 17 height 13
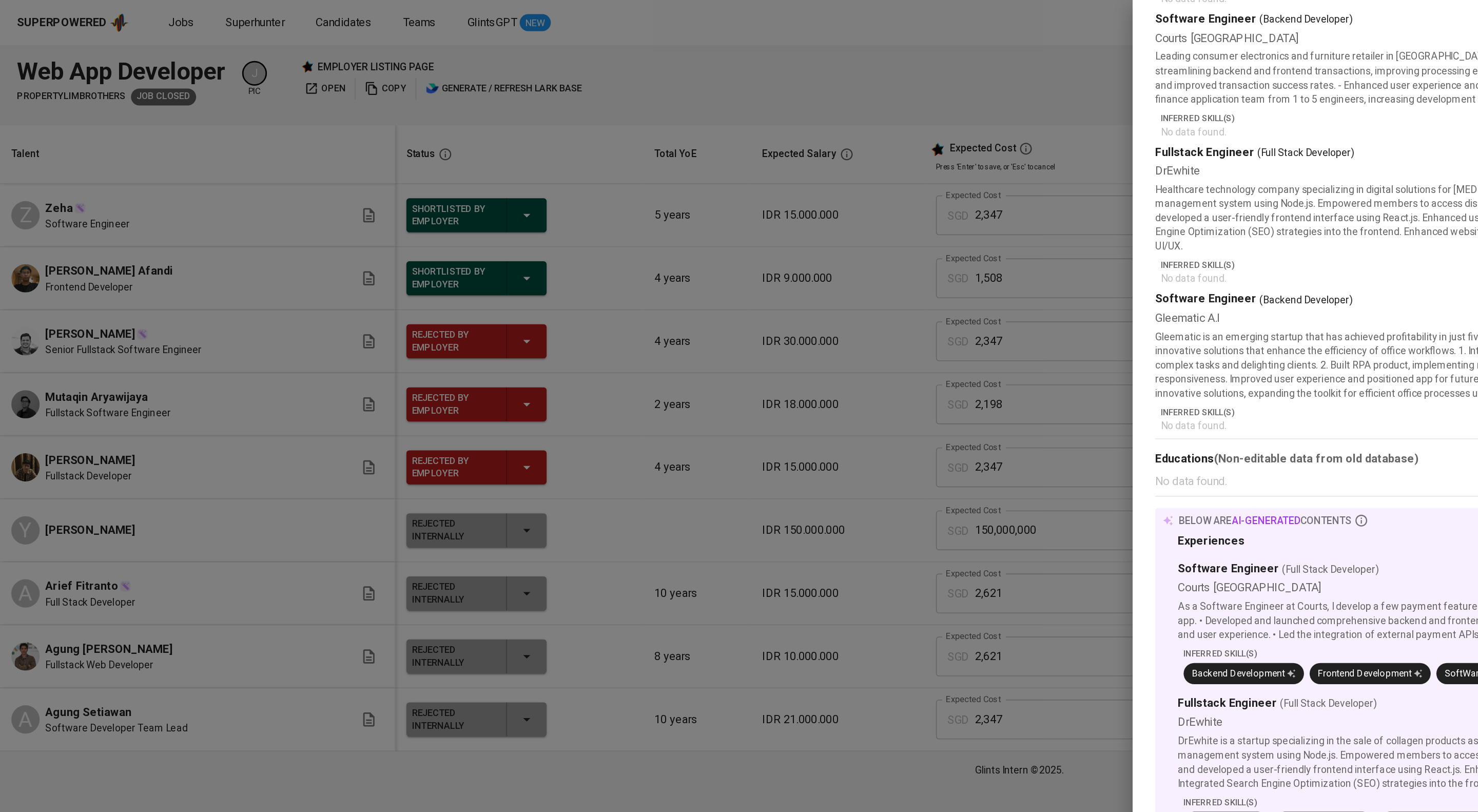
scroll to position [95, 0]
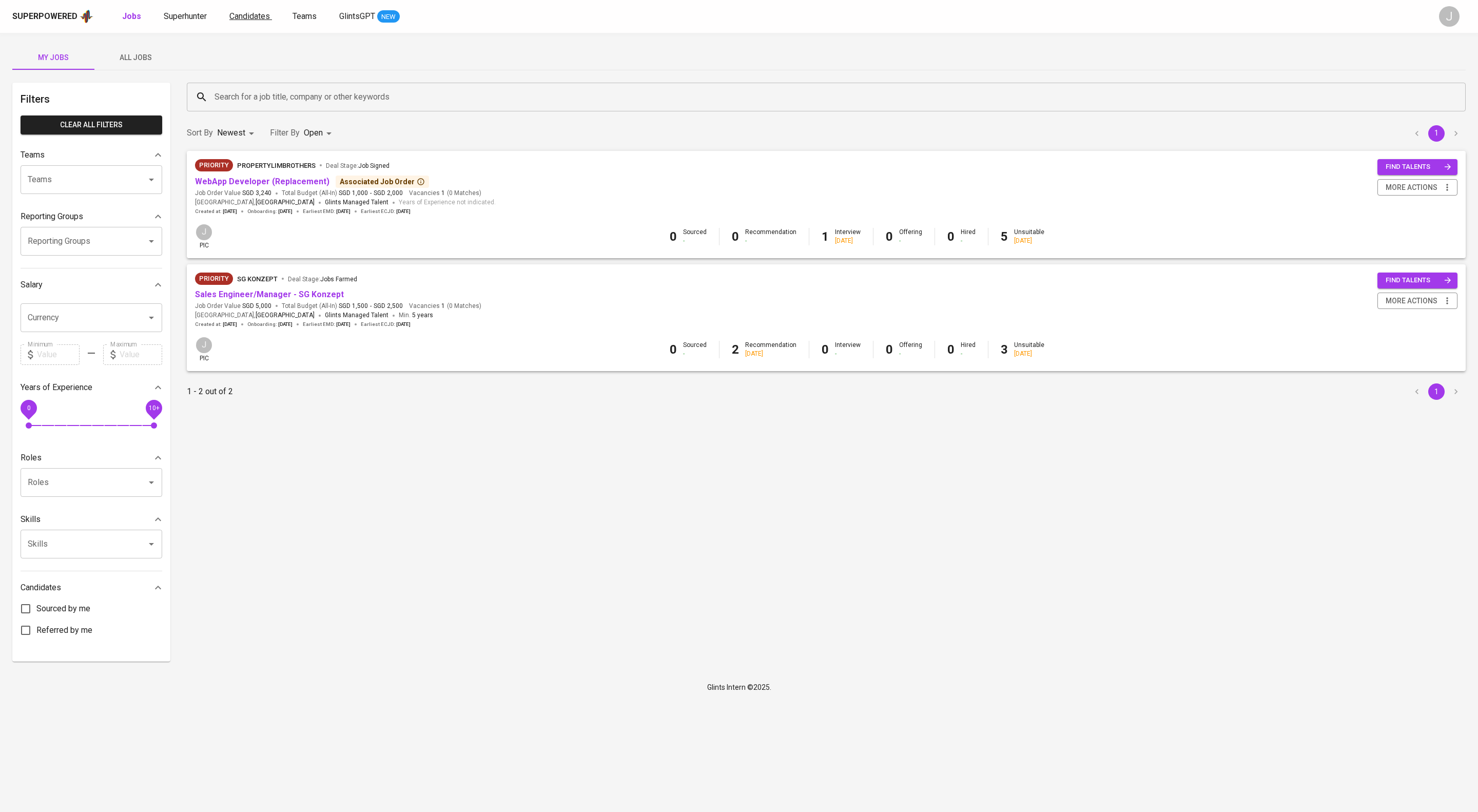
click at [270, 12] on span "Candidates" at bounding box center [250, 16] width 40 height 10
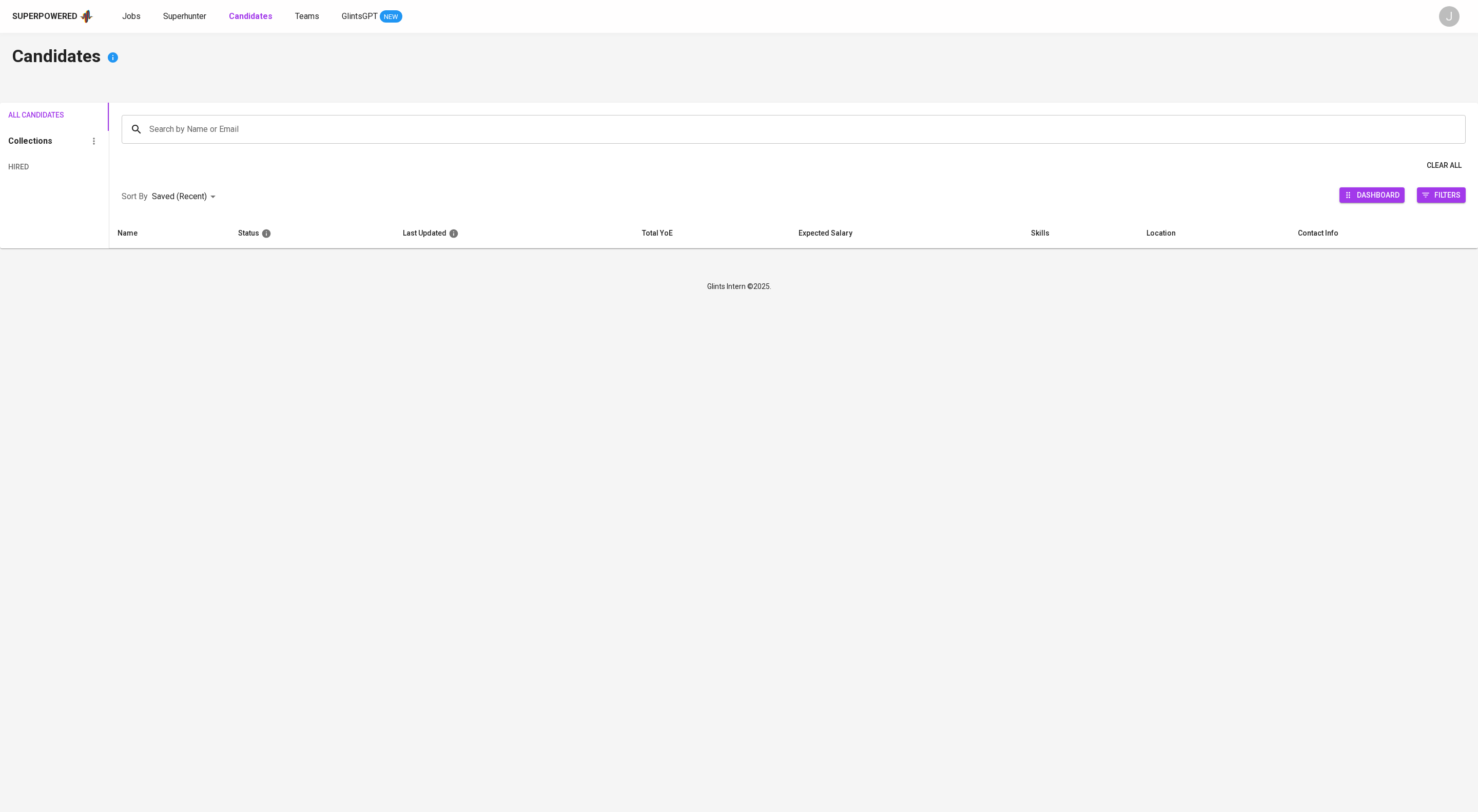
click at [327, 133] on input "Search by Name or Email" at bounding box center [796, 129] width 1299 height 19
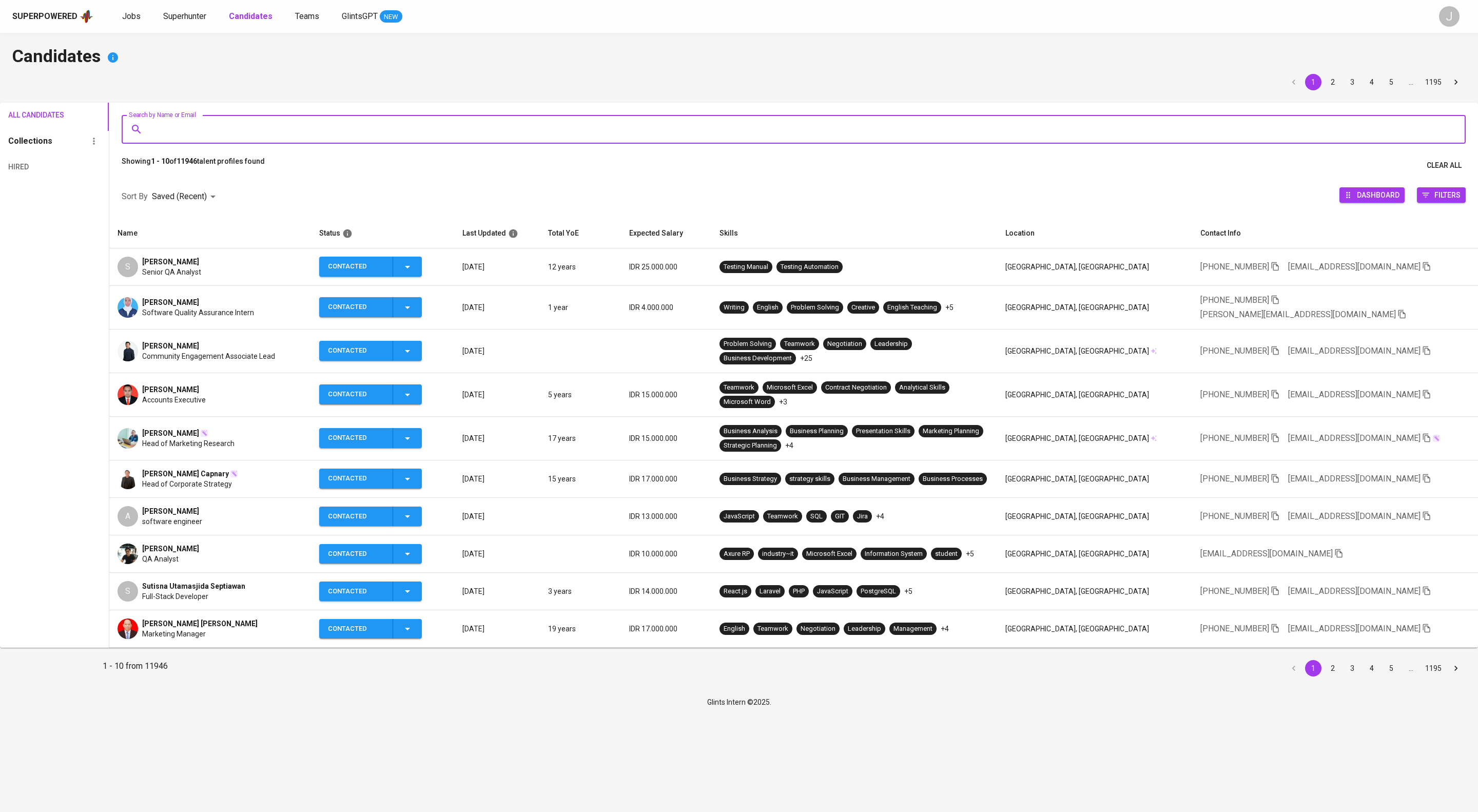
click at [327, 133] on input "Search by Name or Email" at bounding box center [796, 129] width 1299 height 19
paste input "[EMAIL_ADDRESS][DOMAIN_NAME]"
type input "[EMAIL_ADDRESS][DOMAIN_NAME]"
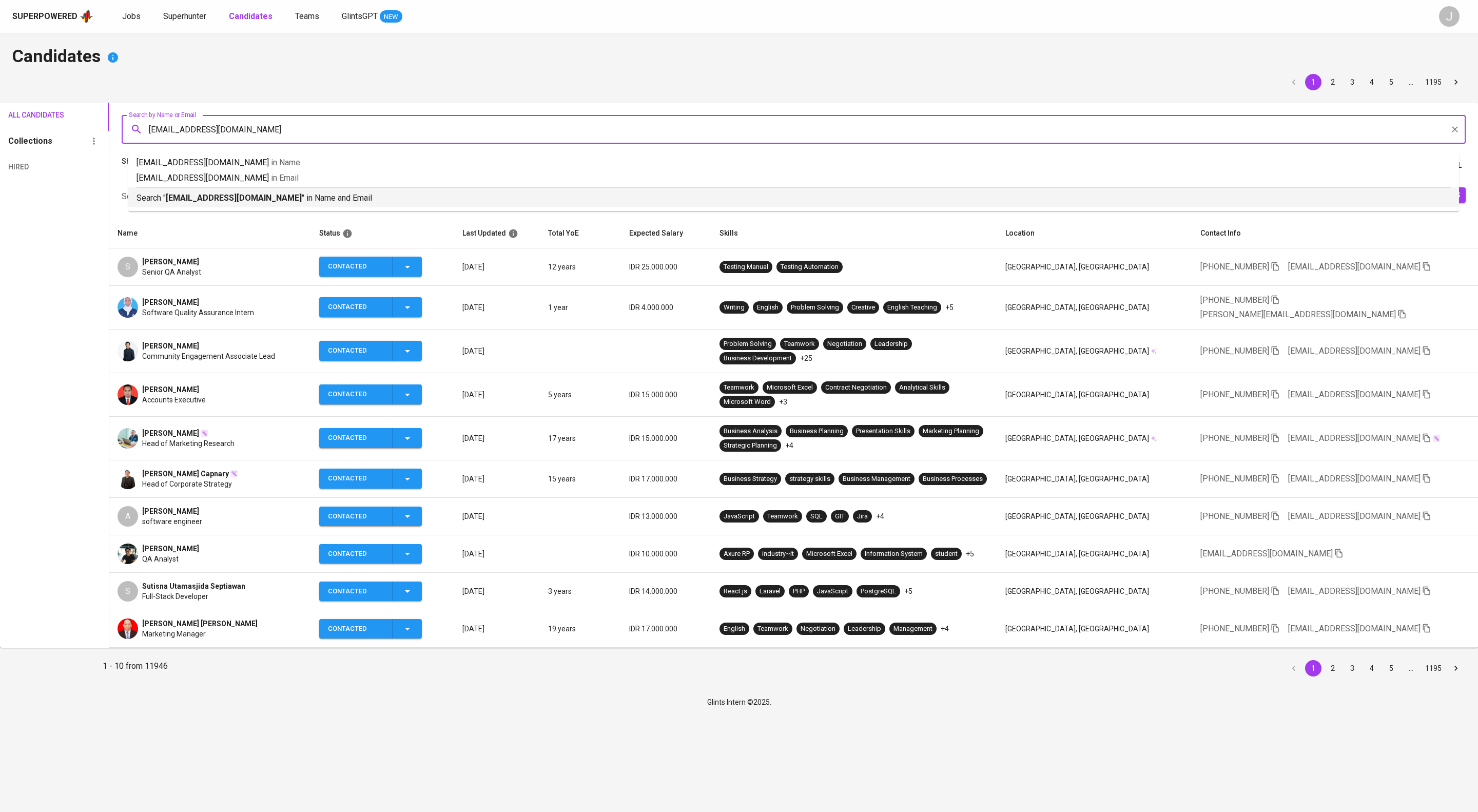
click at [319, 204] on p "Search " mutaqin.aryawjya@gmail.com " in Name and Email" at bounding box center [794, 198] width 1314 height 12
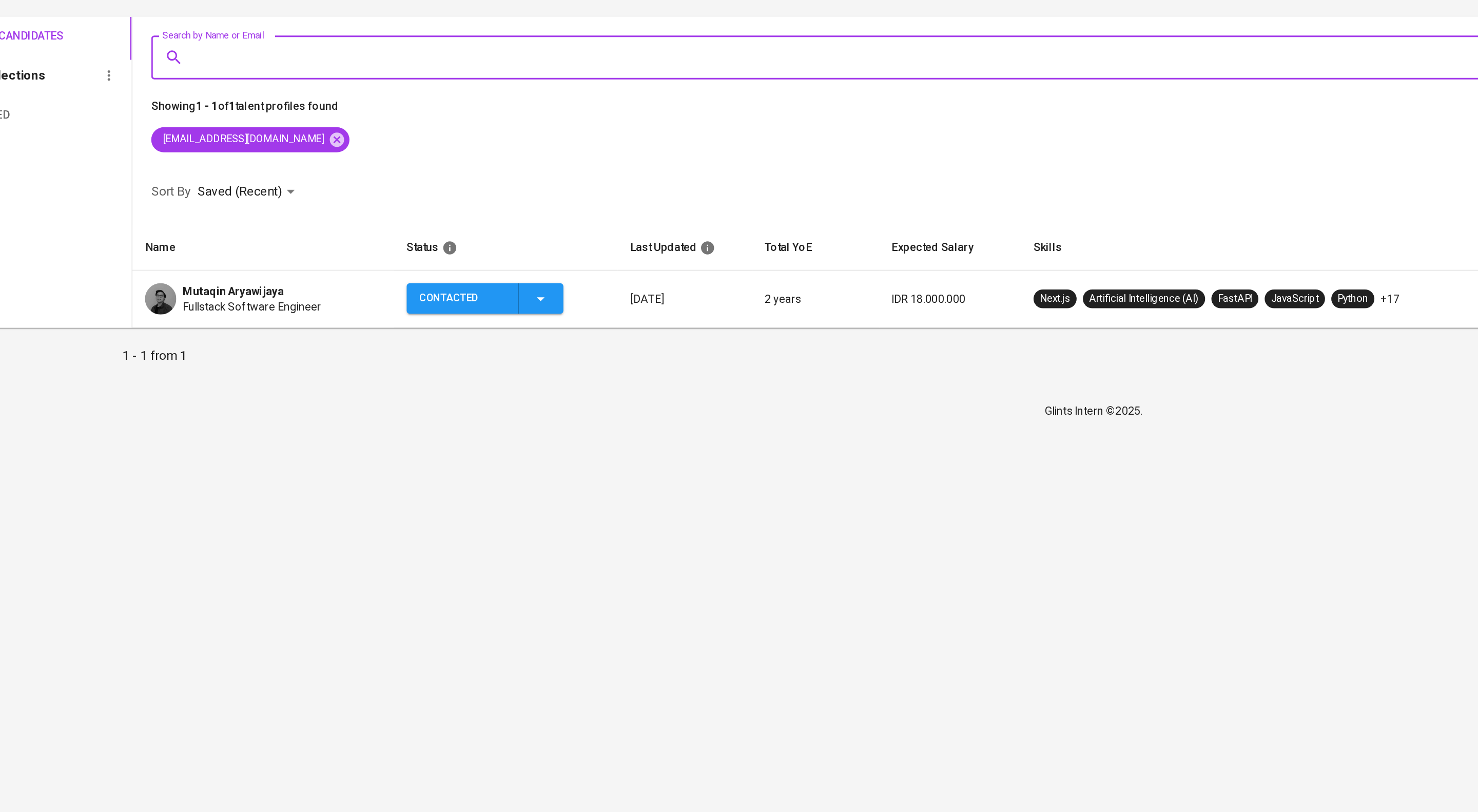
click at [231, 298] on span "Fullstack Software Engineer" at bounding box center [187, 292] width 91 height 10
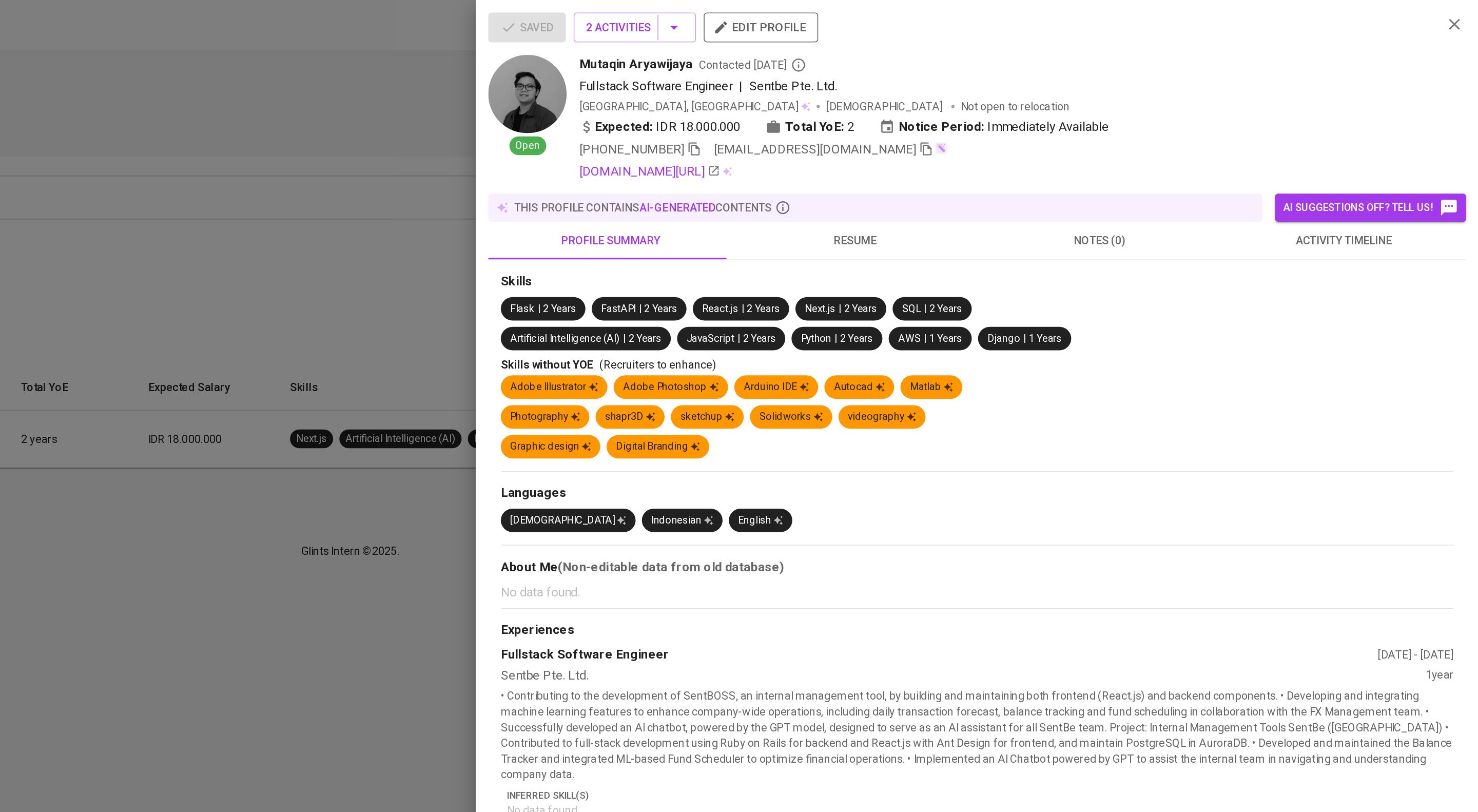
click at [692, 348] on div at bounding box center [739, 406] width 1478 height 812
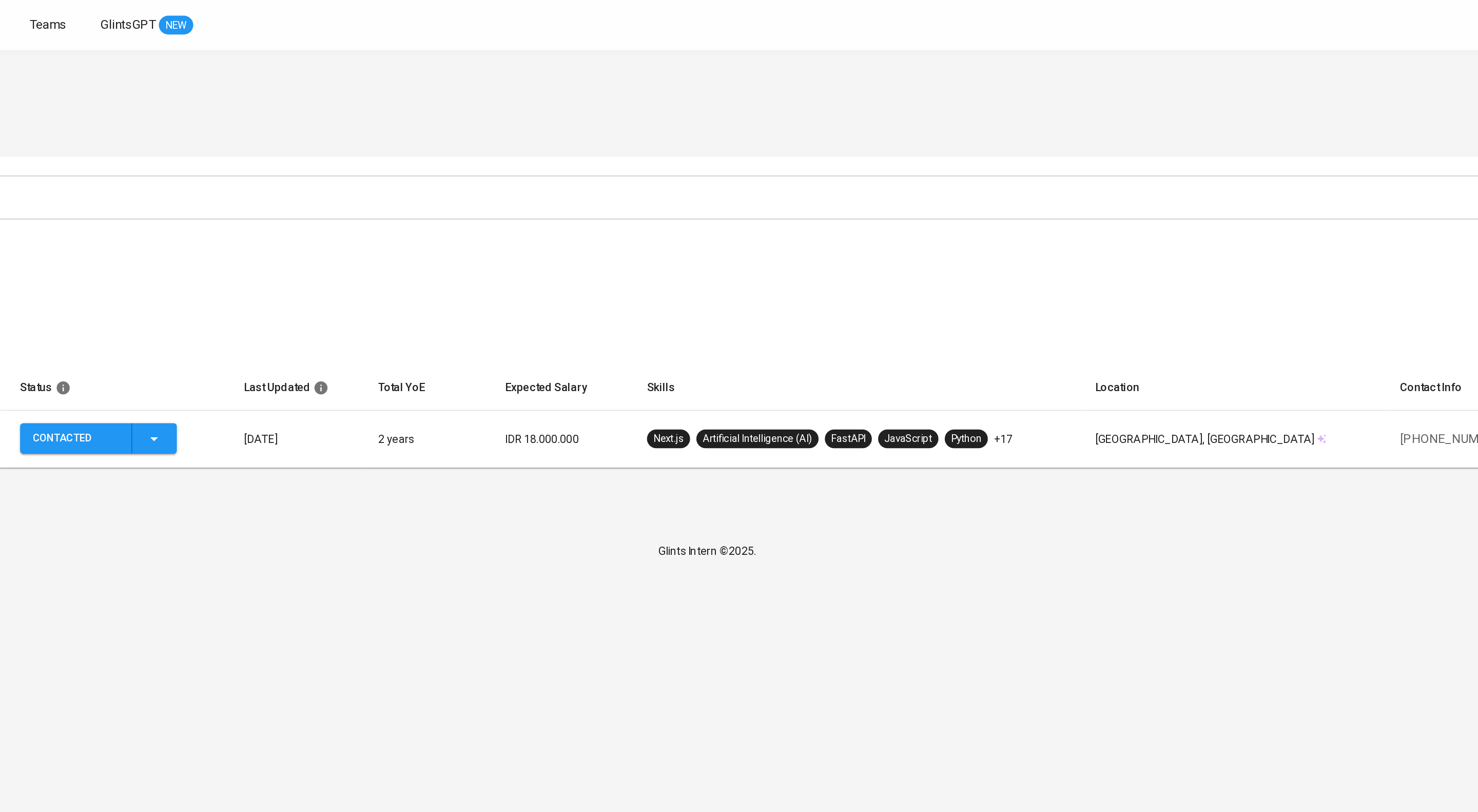
click at [383, 293] on icon "button" at bounding box center [377, 288] width 12 height 12
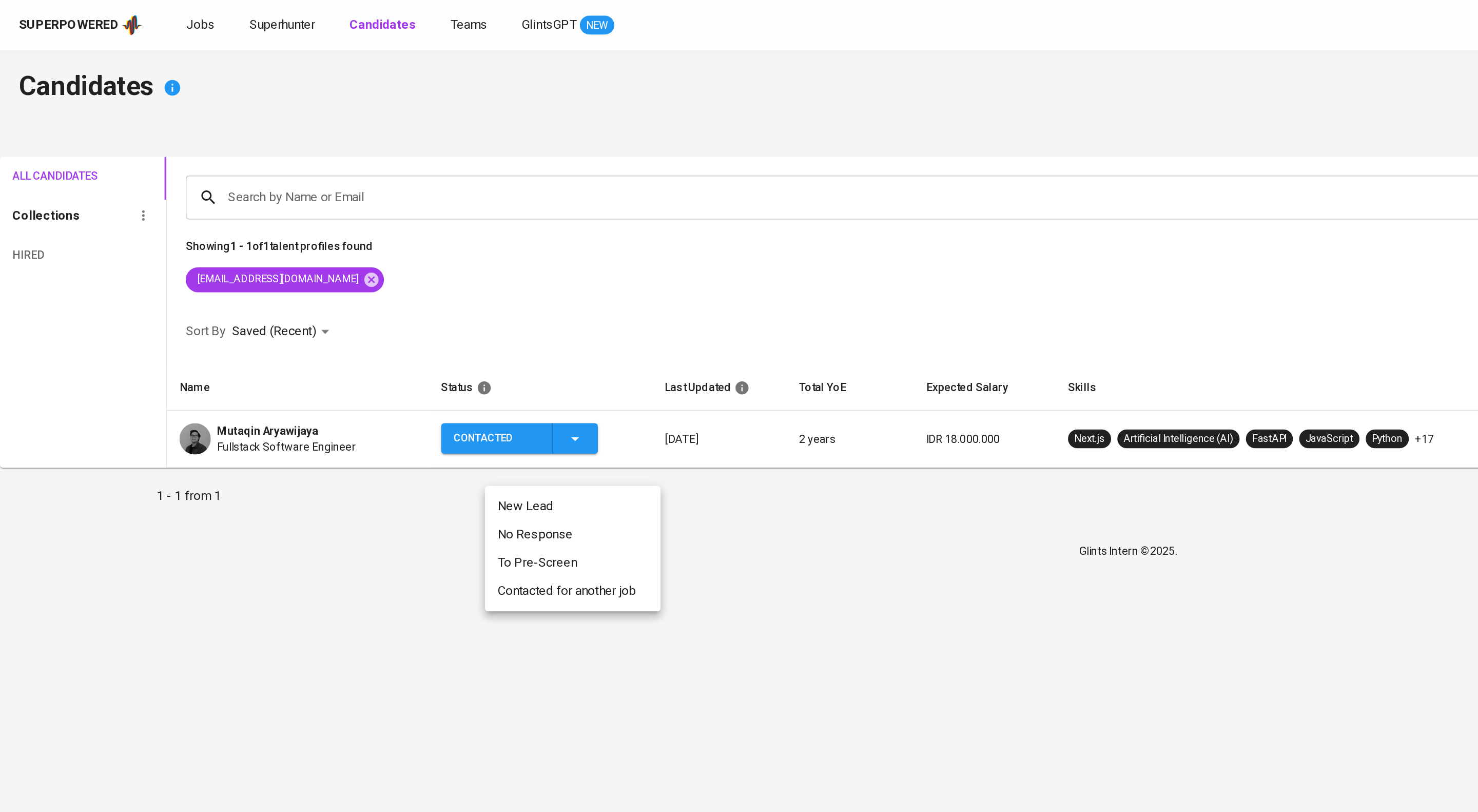
click at [362, 394] on li "Contacted for another job" at bounding box center [375, 387] width 115 height 19
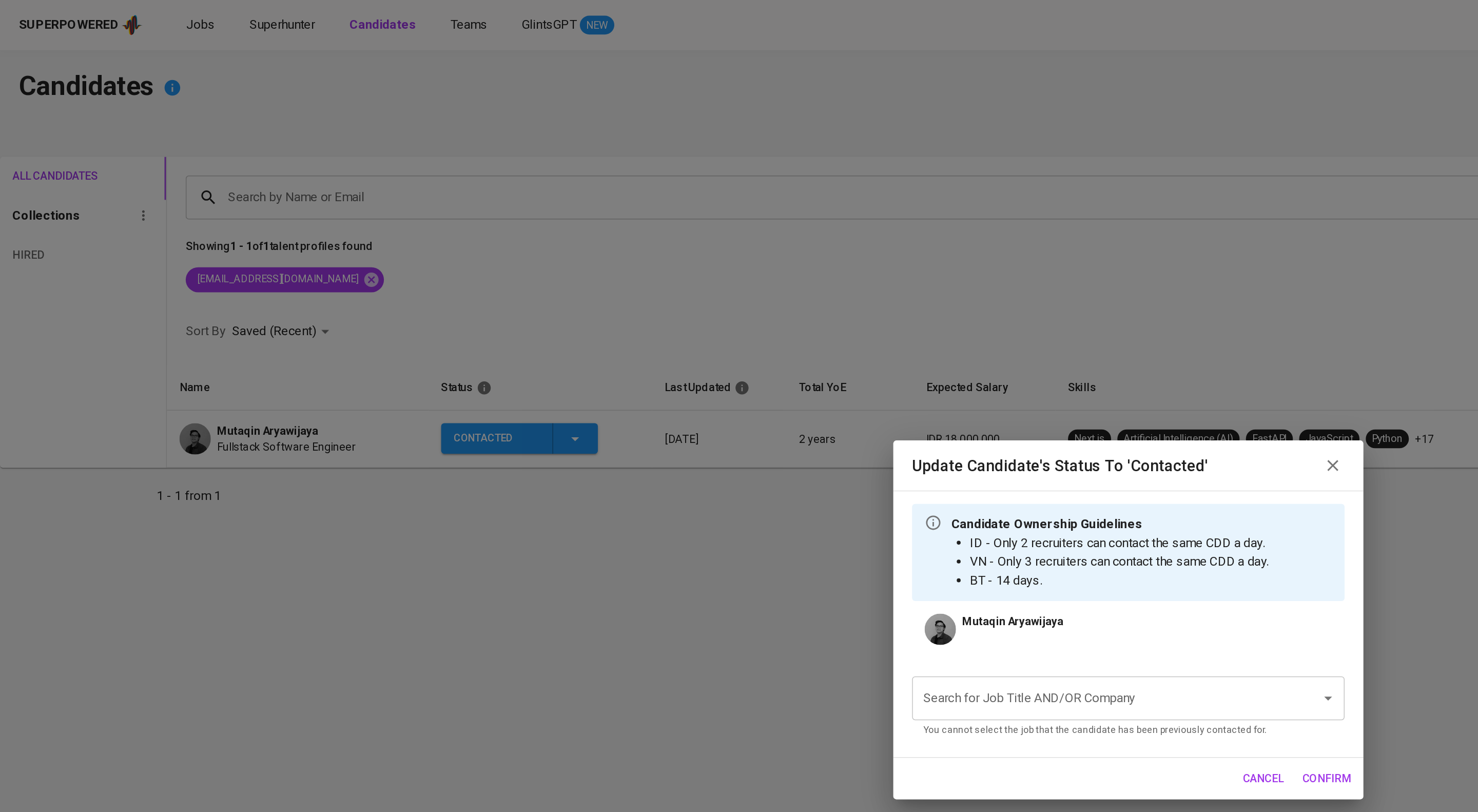
click at [663, 467] on input "Search for Job Title AND/OR Company" at bounding box center [725, 457] width 245 height 19
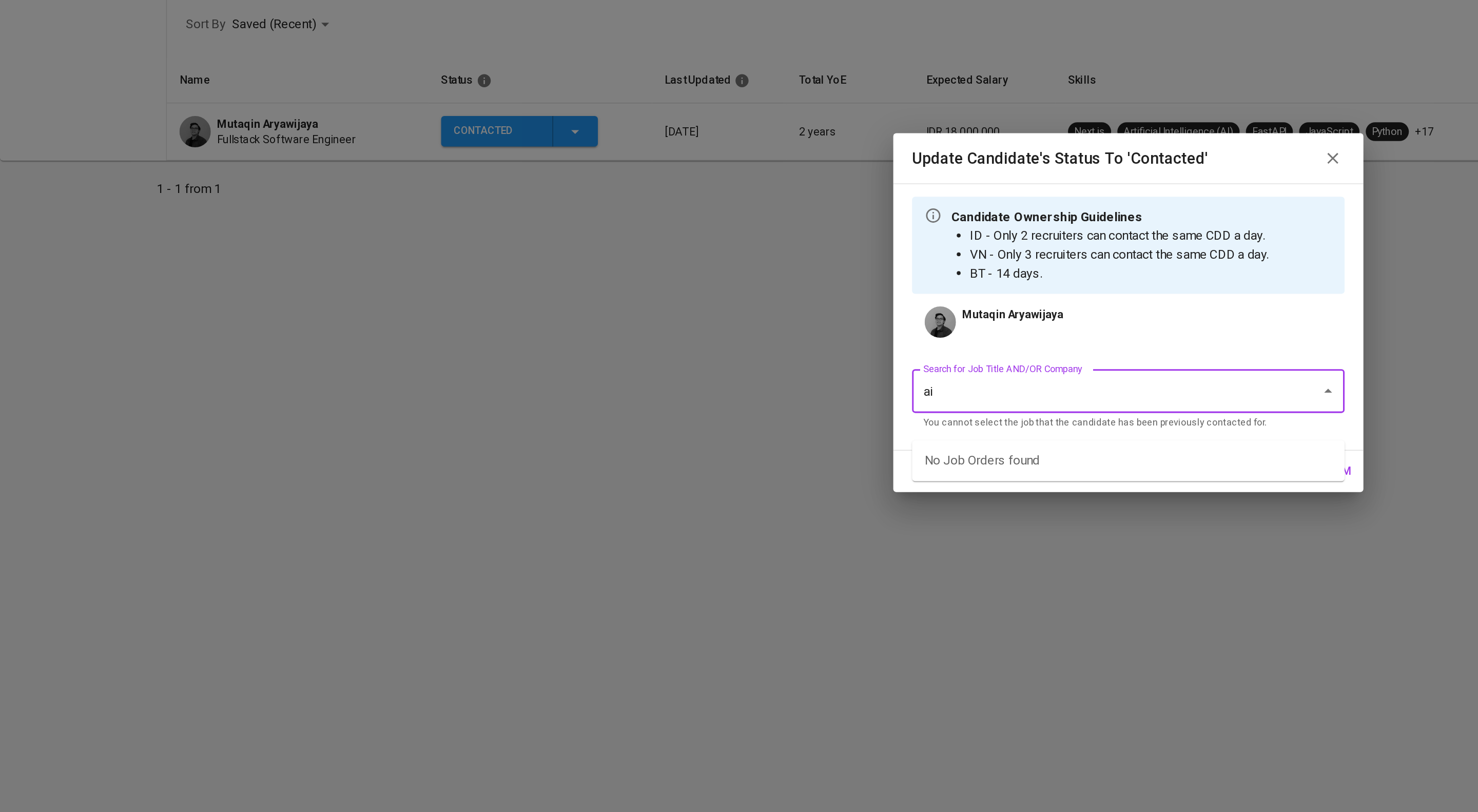
type input "a"
click at [685, 512] on li "Application Support (PT AIA FINANCIAL)" at bounding box center [739, 503] width 283 height 19
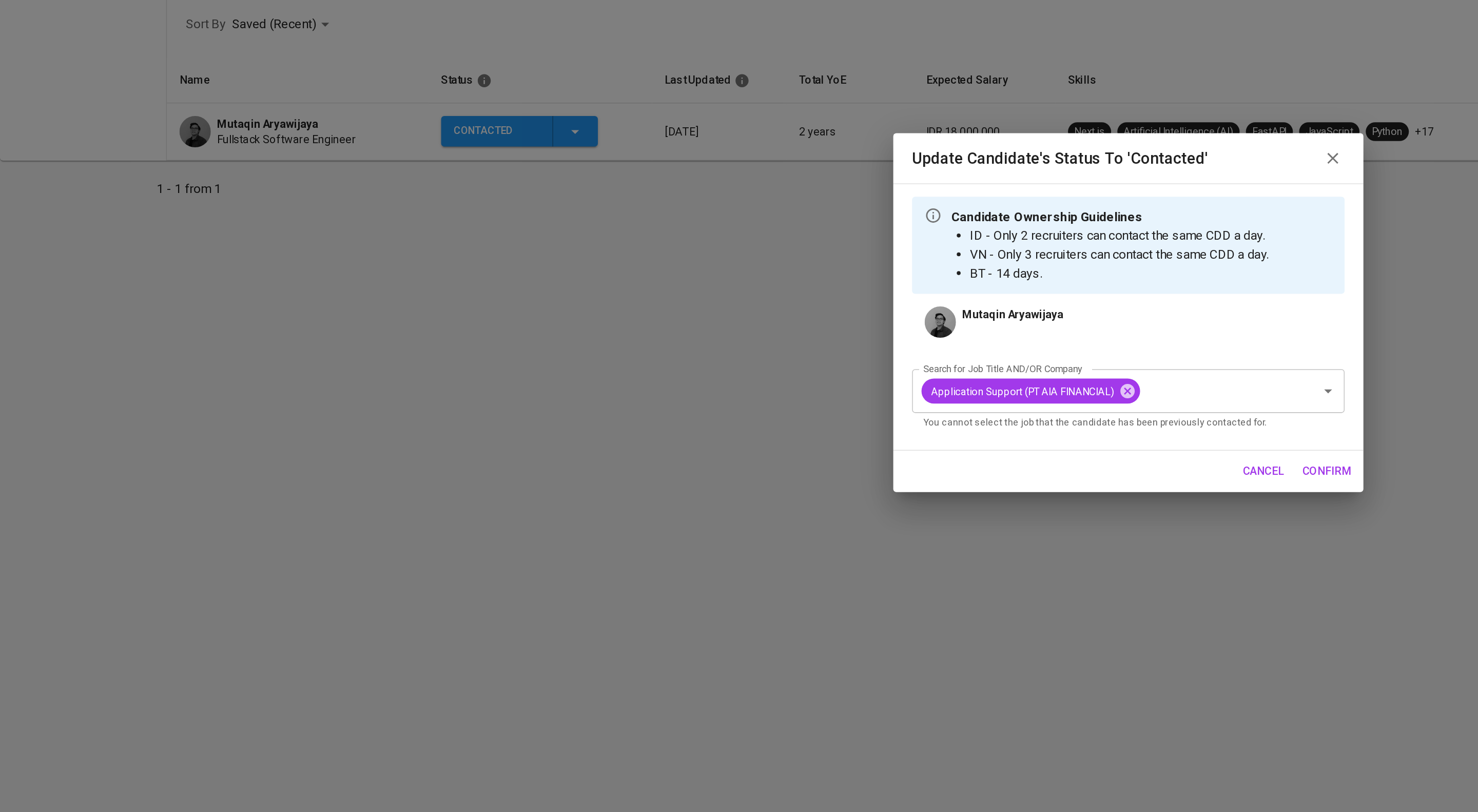
click at [857, 517] on span "confirm" at bounding box center [868, 510] width 32 height 13
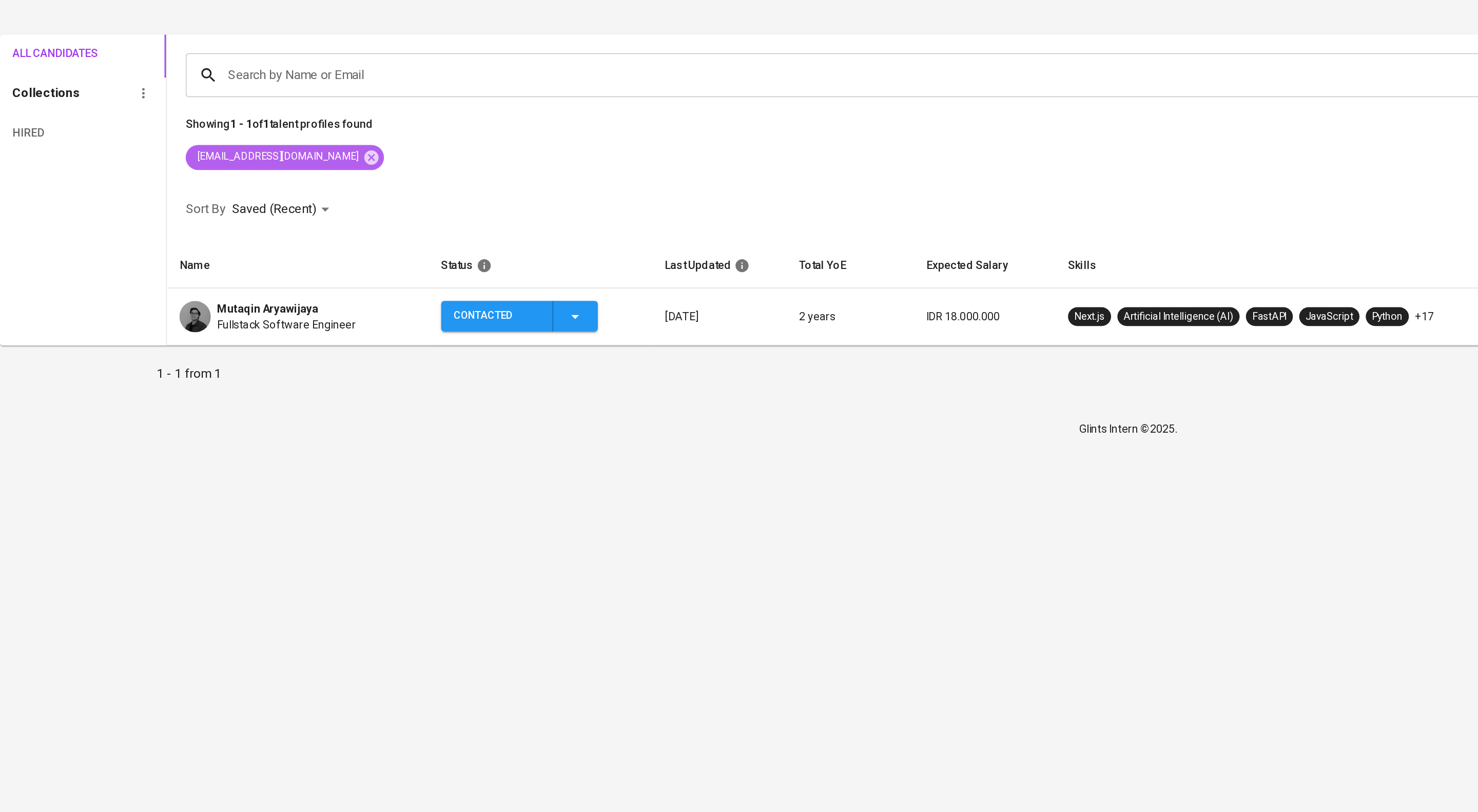
click at [241, 188] on span "[EMAIL_ADDRESS][DOMAIN_NAME]" at bounding box center [181, 183] width 119 height 10
click at [249, 188] on icon at bounding box center [243, 183] width 12 height 12
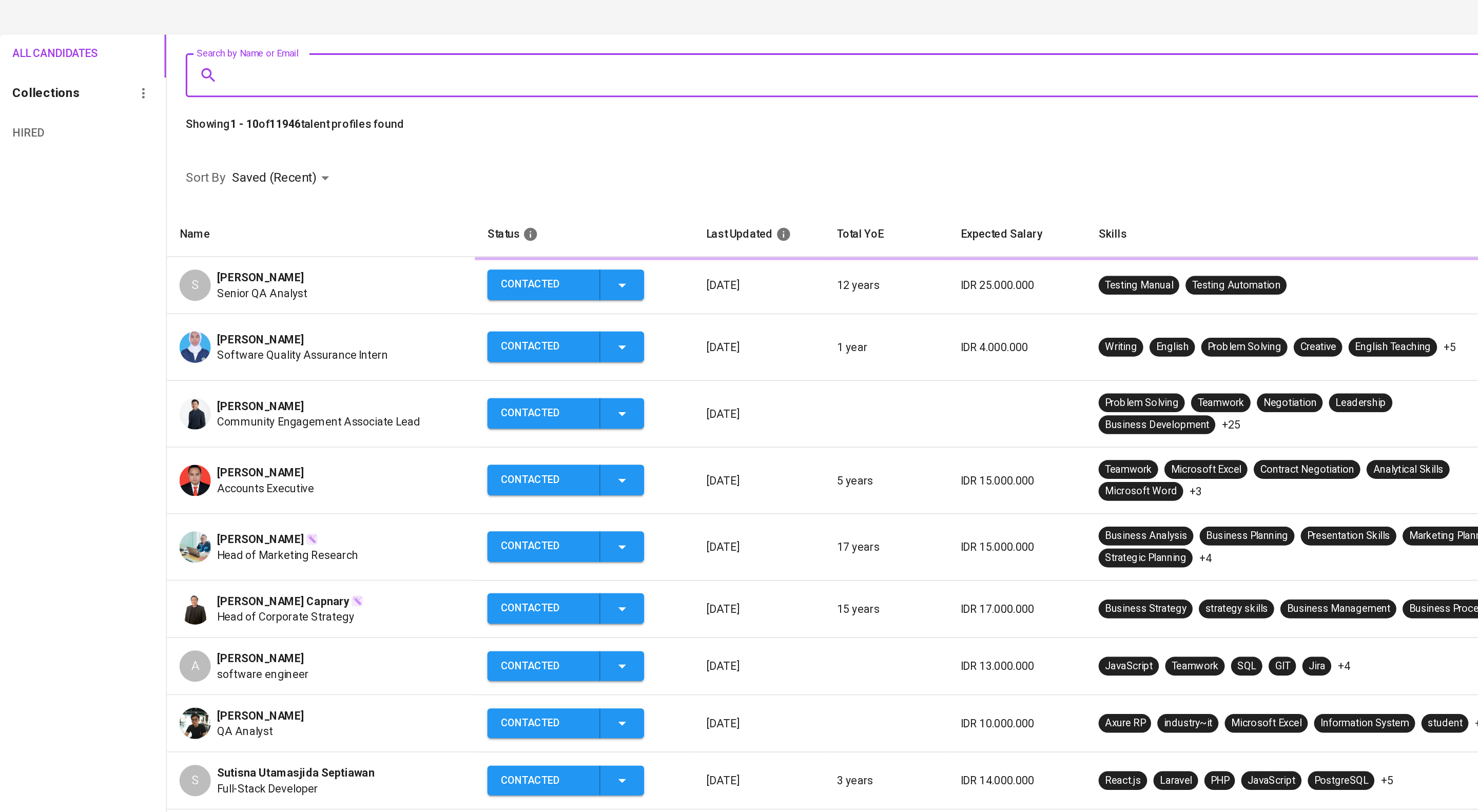
click at [300, 136] on input "Search by Name or Email" at bounding box center [796, 129] width 1299 height 19
paste input "[EMAIL_ADDRESS][DOMAIN_NAME]"
type input "[EMAIL_ADDRESS][DOMAIN_NAME]"
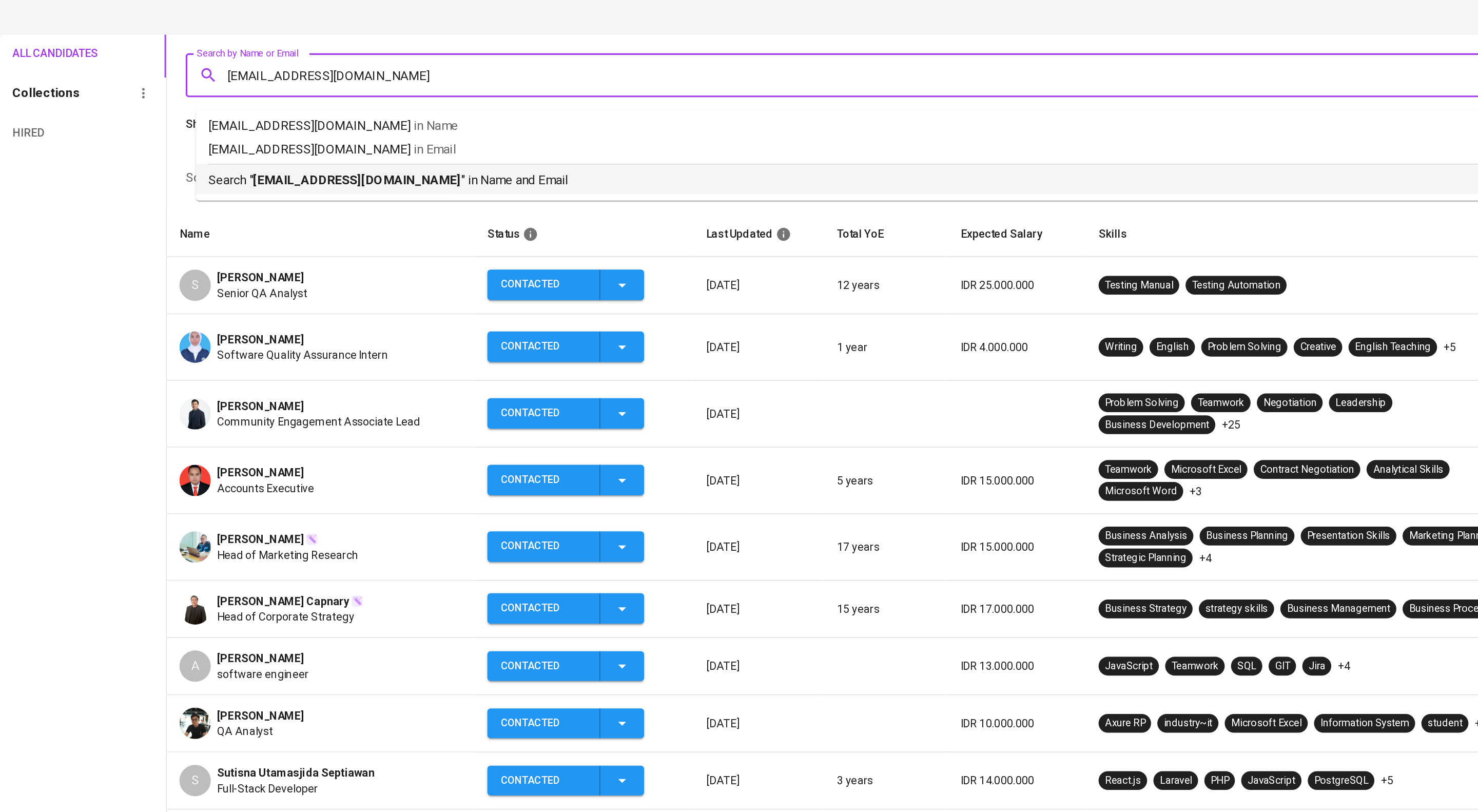
click at [320, 204] on p "Search " rayhan.prastya@gmail.com " in Name and Email" at bounding box center [794, 198] width 1314 height 12
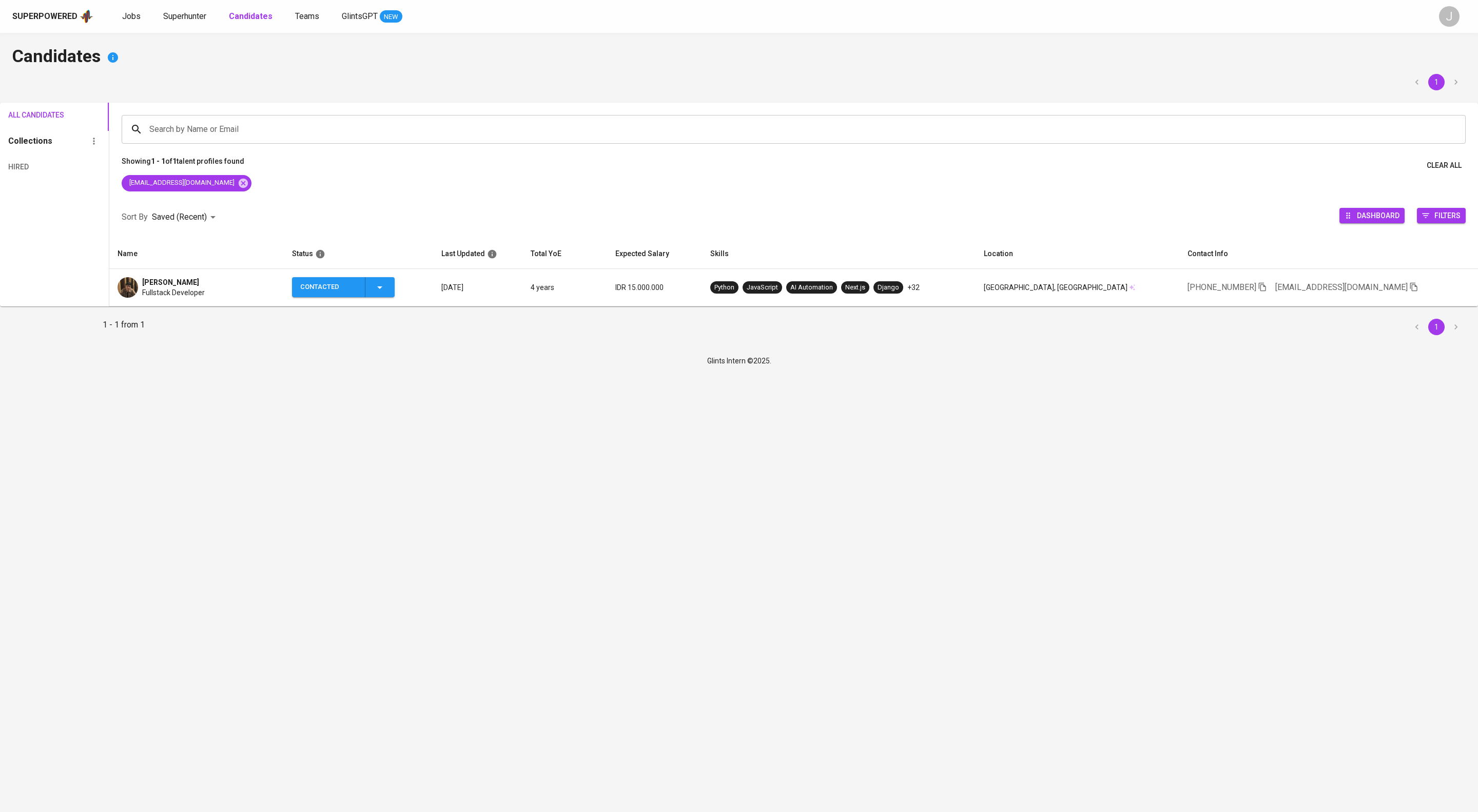
click at [269, 298] on div "Rayhan Prastya Fullstack Developer" at bounding box center [196, 287] width 158 height 20
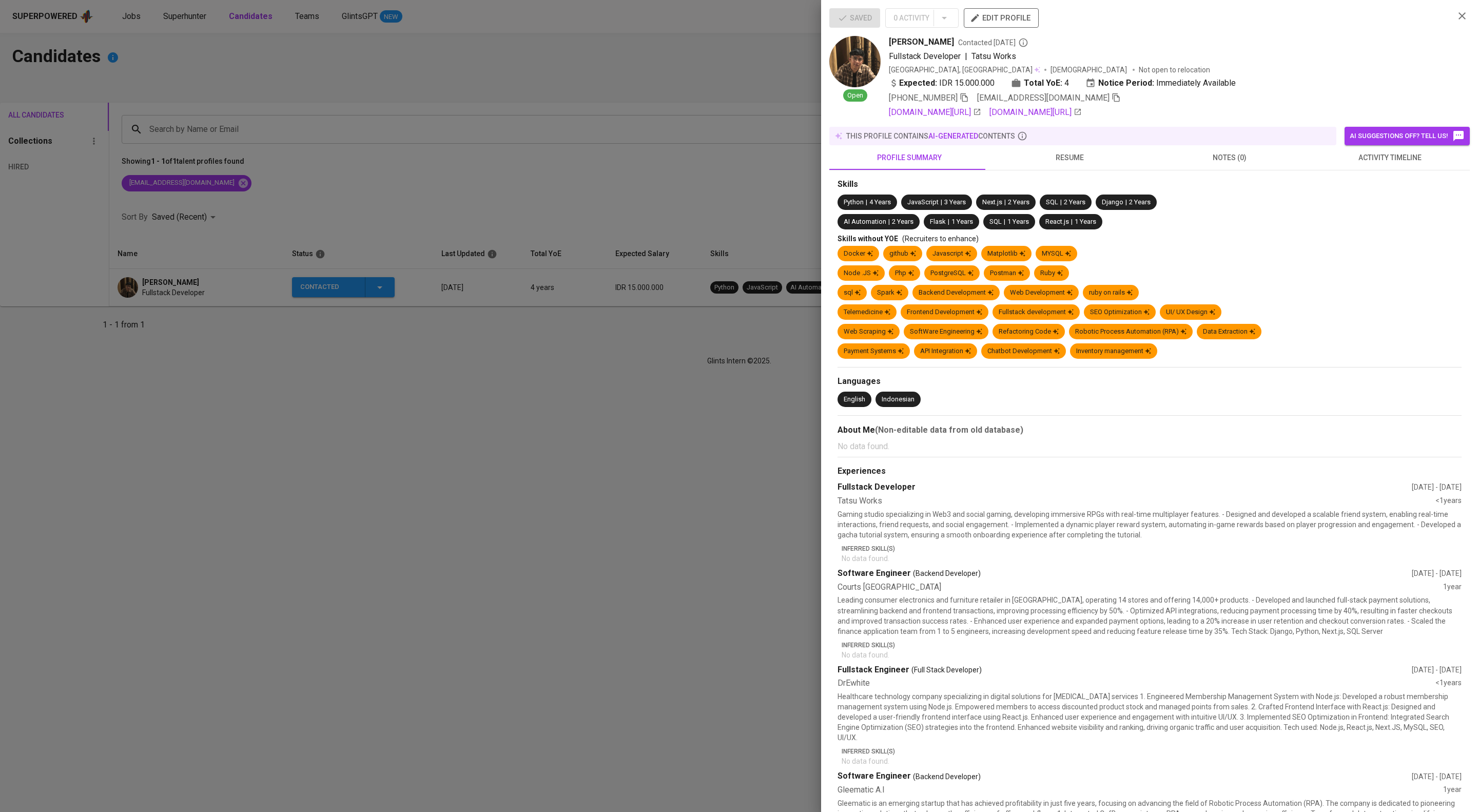
click at [1362, 164] on span "activity timeline" at bounding box center [1390, 157] width 148 height 13
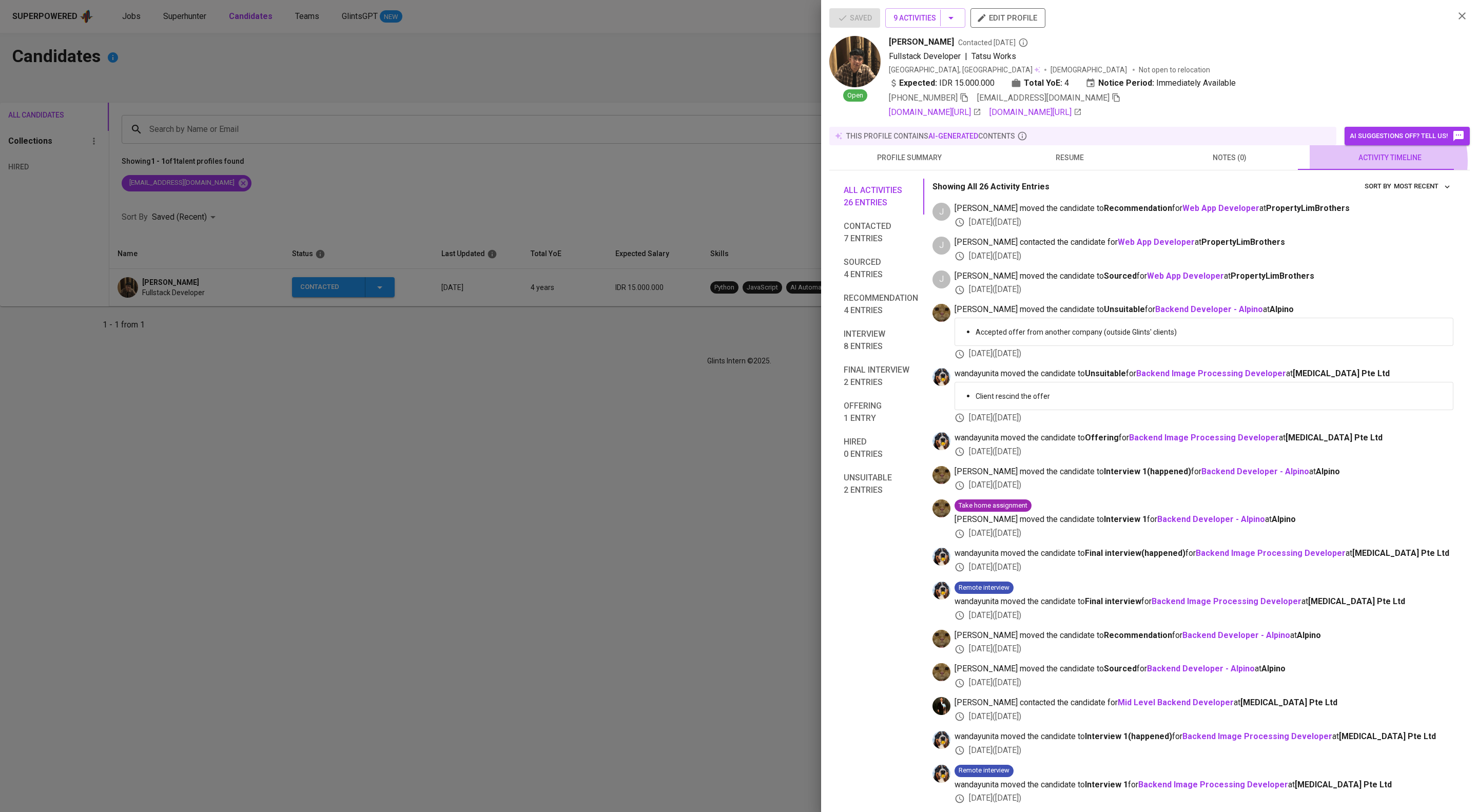
click at [1366, 164] on span "activity timeline" at bounding box center [1390, 157] width 148 height 13
click at [589, 409] on div at bounding box center [739, 406] width 1478 height 812
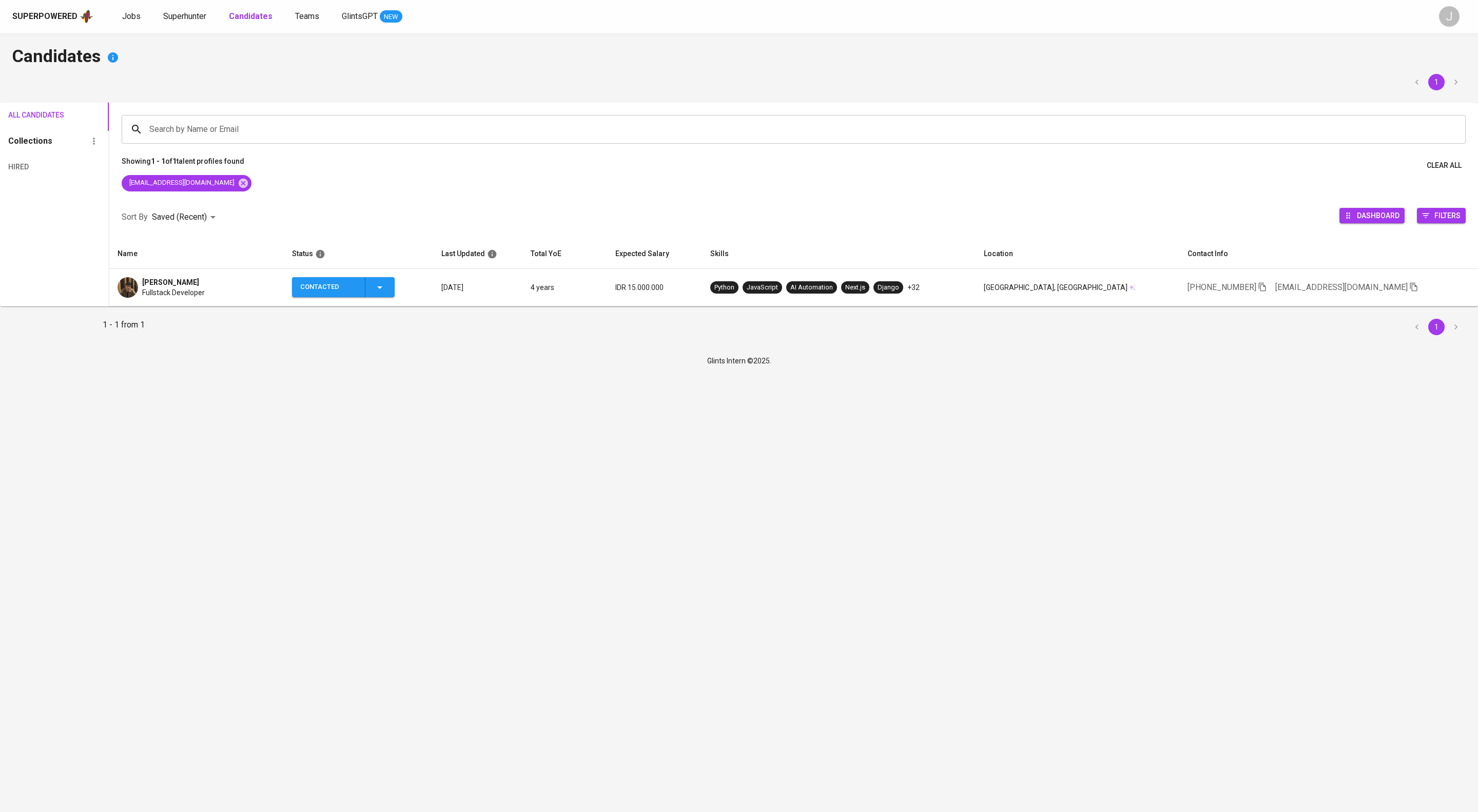
click at [386, 293] on icon "button" at bounding box center [380, 288] width 12 height 12
click at [382, 395] on li "Contacted for another job" at bounding box center [367, 386] width 115 height 19
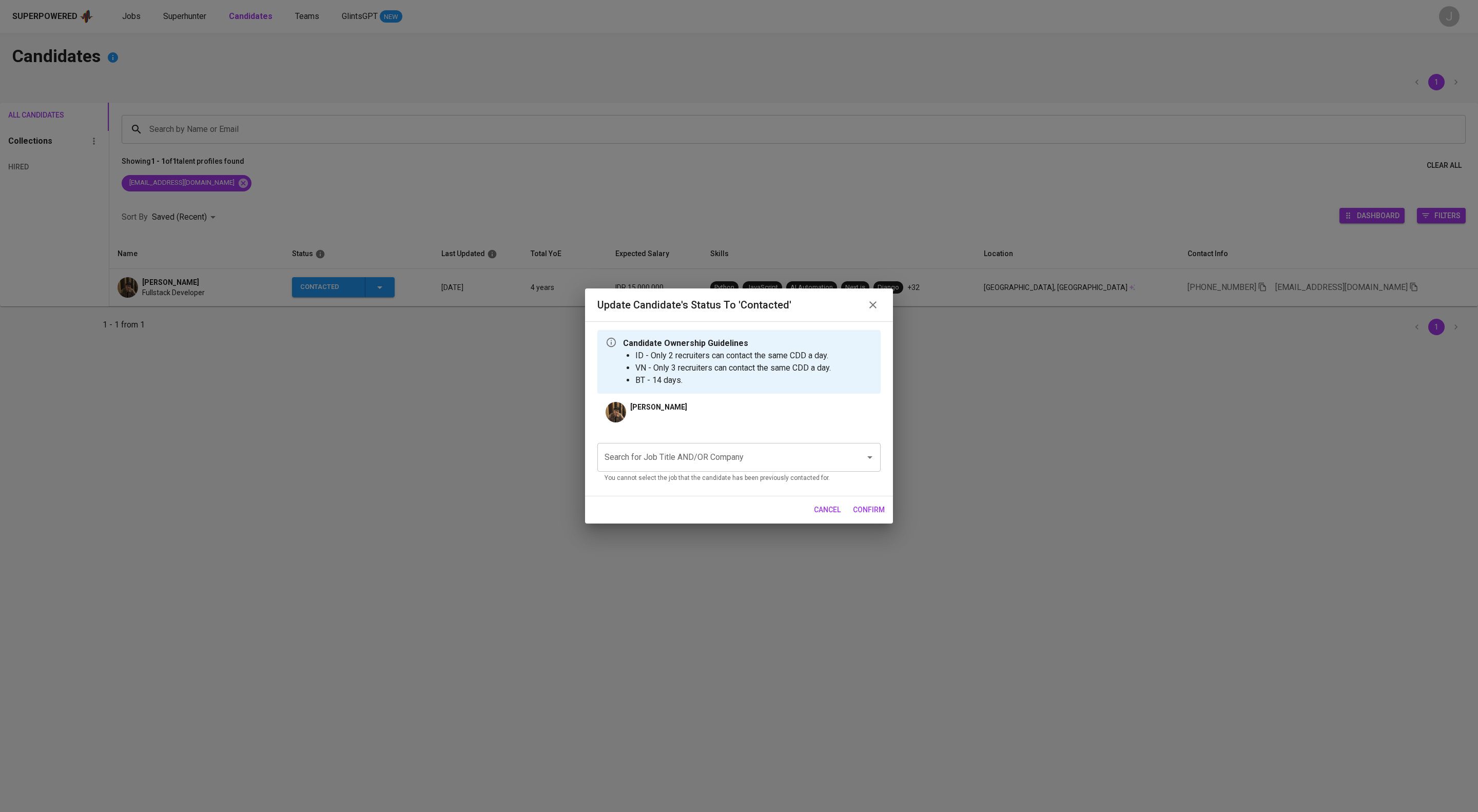
click at [717, 461] on input "Search for Job Title AND/OR Company" at bounding box center [725, 457] width 245 height 19
click at [723, 512] on li "Application Support (PT AIA FINANCIAL)" at bounding box center [739, 503] width 283 height 19
click at [867, 517] on span "confirm" at bounding box center [868, 510] width 32 height 13
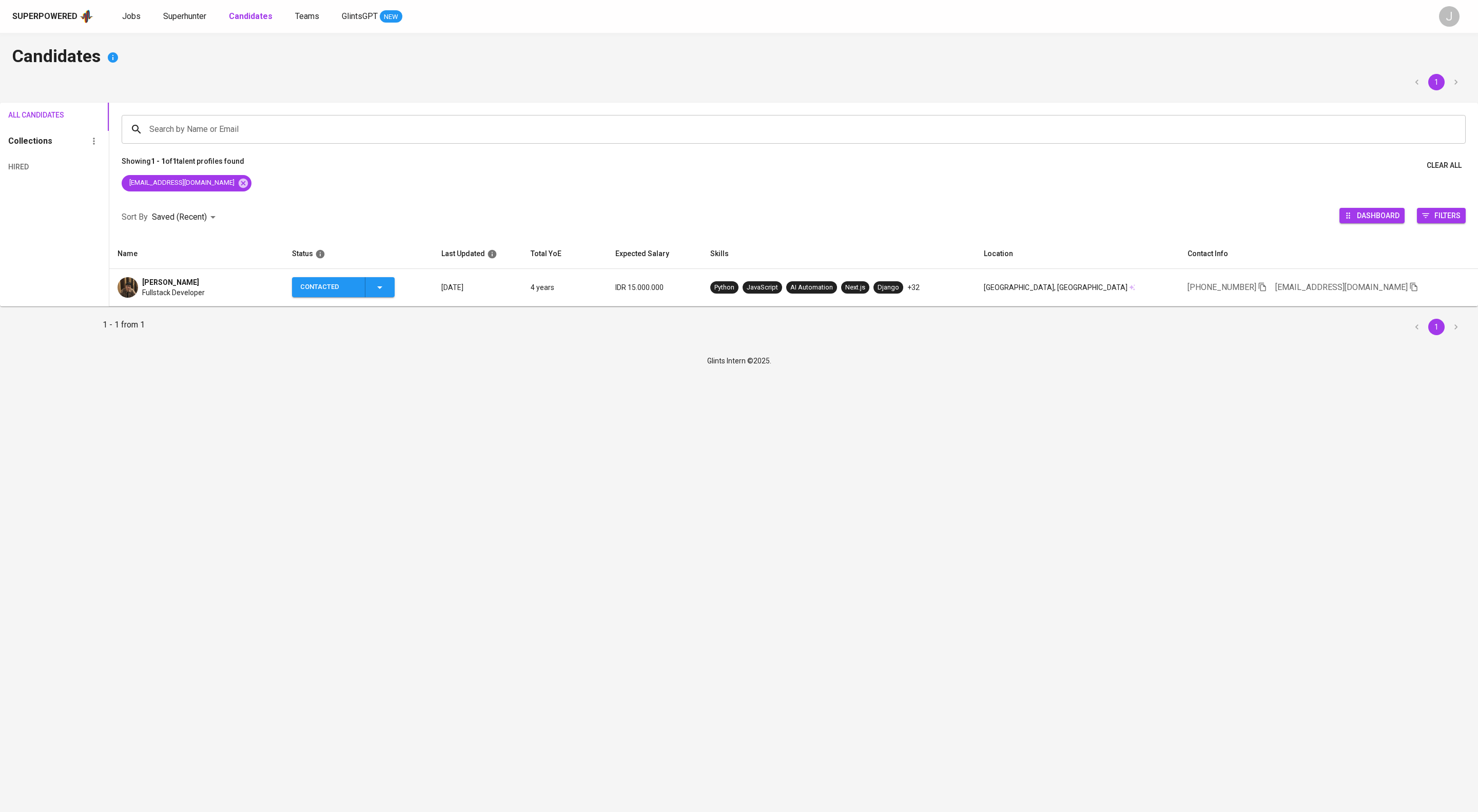
click at [261, 192] on div "[EMAIL_ADDRESS][DOMAIN_NAME]" at bounding box center [794, 185] width 1369 height 20
click at [251, 192] on div "[EMAIL_ADDRESS][DOMAIN_NAME]" at bounding box center [186, 183] width 130 height 16
click at [248, 187] on icon at bounding box center [244, 183] width 9 height 9
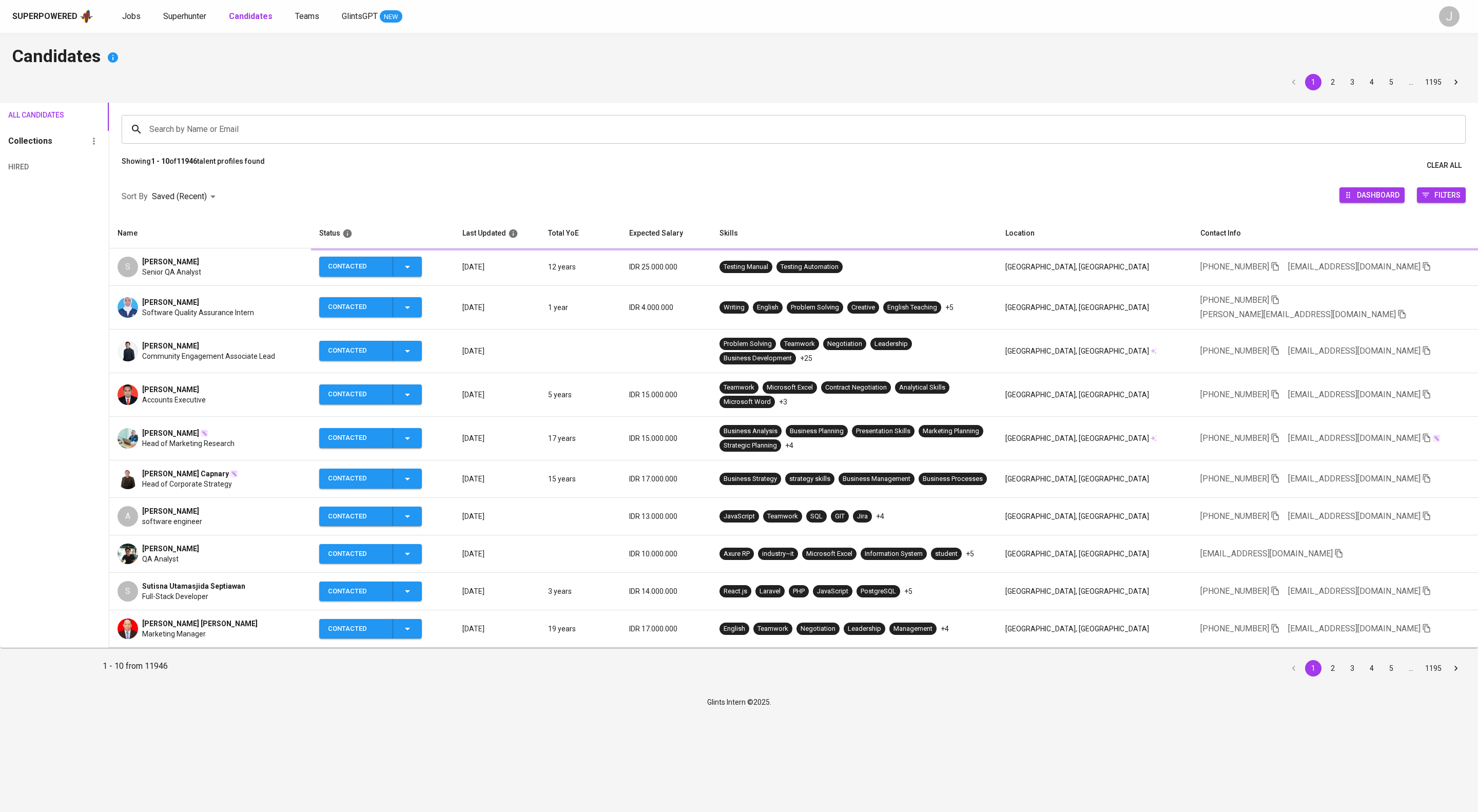
click at [264, 136] on input "Search by Name or Email" at bounding box center [796, 129] width 1299 height 19
paste input "gilpratama@outlook.com"
type input "gilpratama@outlook.com"
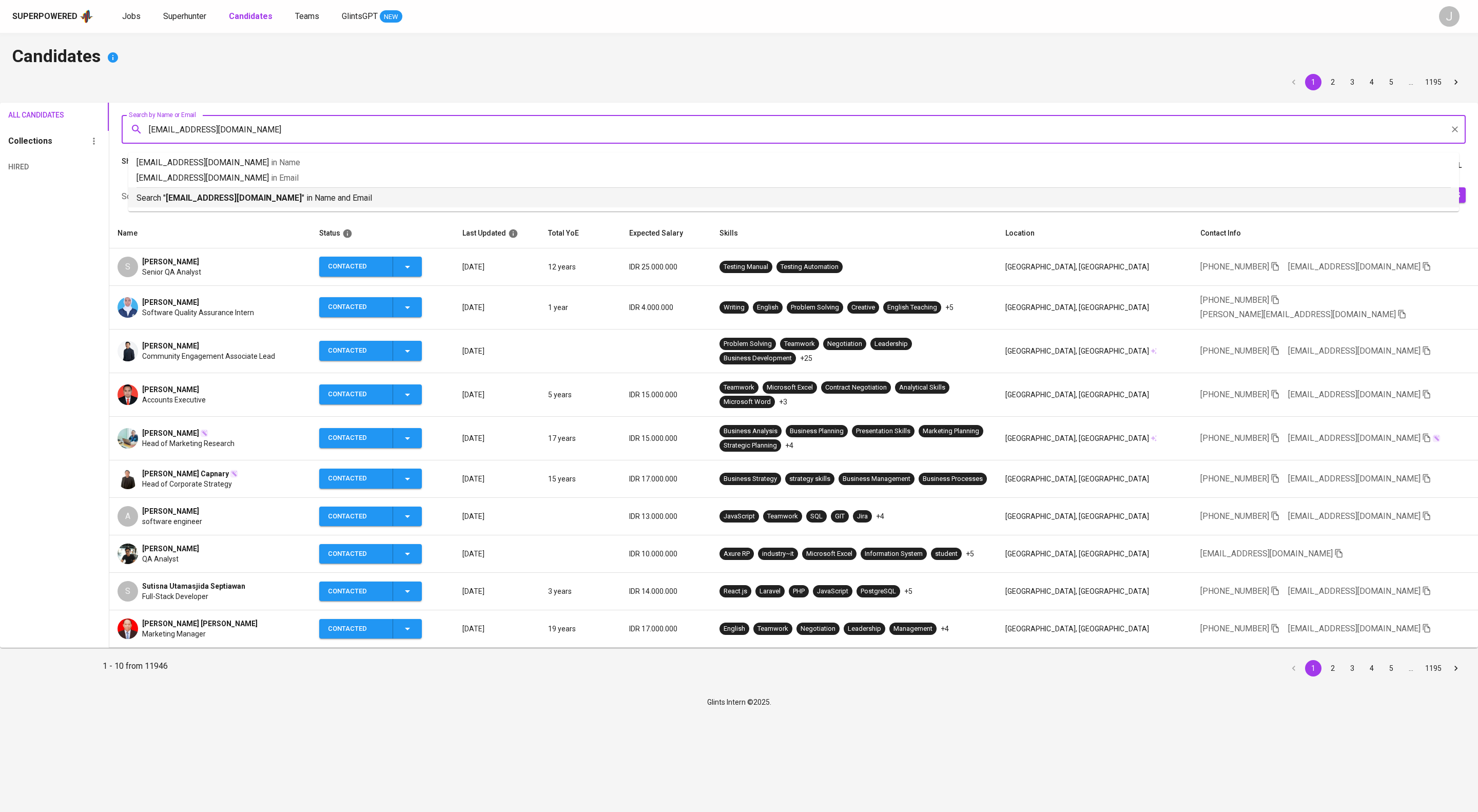
click at [315, 204] on p "Search " gilpratama@outlook.com " in Name and Email" at bounding box center [794, 198] width 1314 height 12
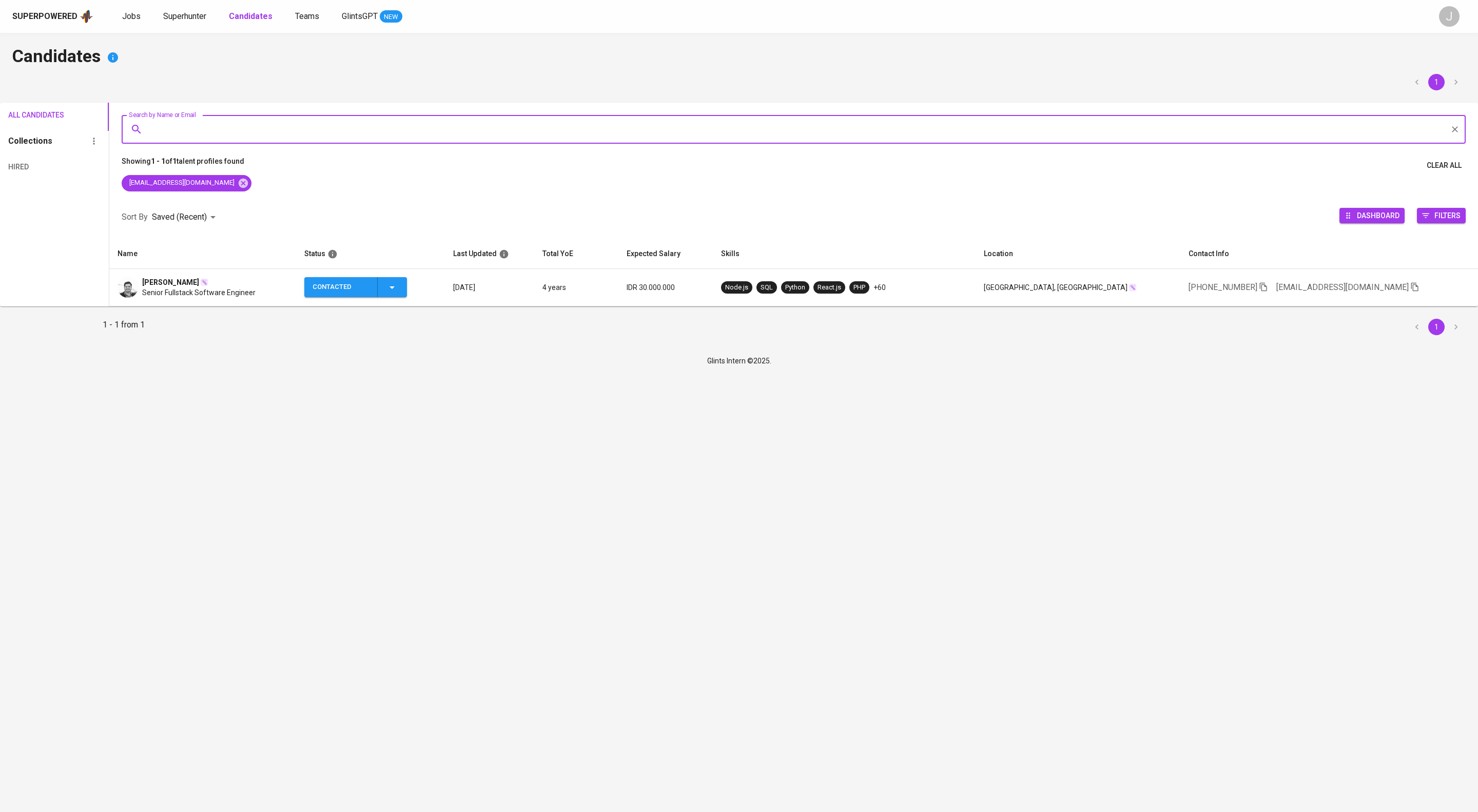
click at [398, 293] on icon "button" at bounding box center [392, 288] width 12 height 12
click at [412, 392] on li "Contacted for another job" at bounding box center [400, 386] width 115 height 19
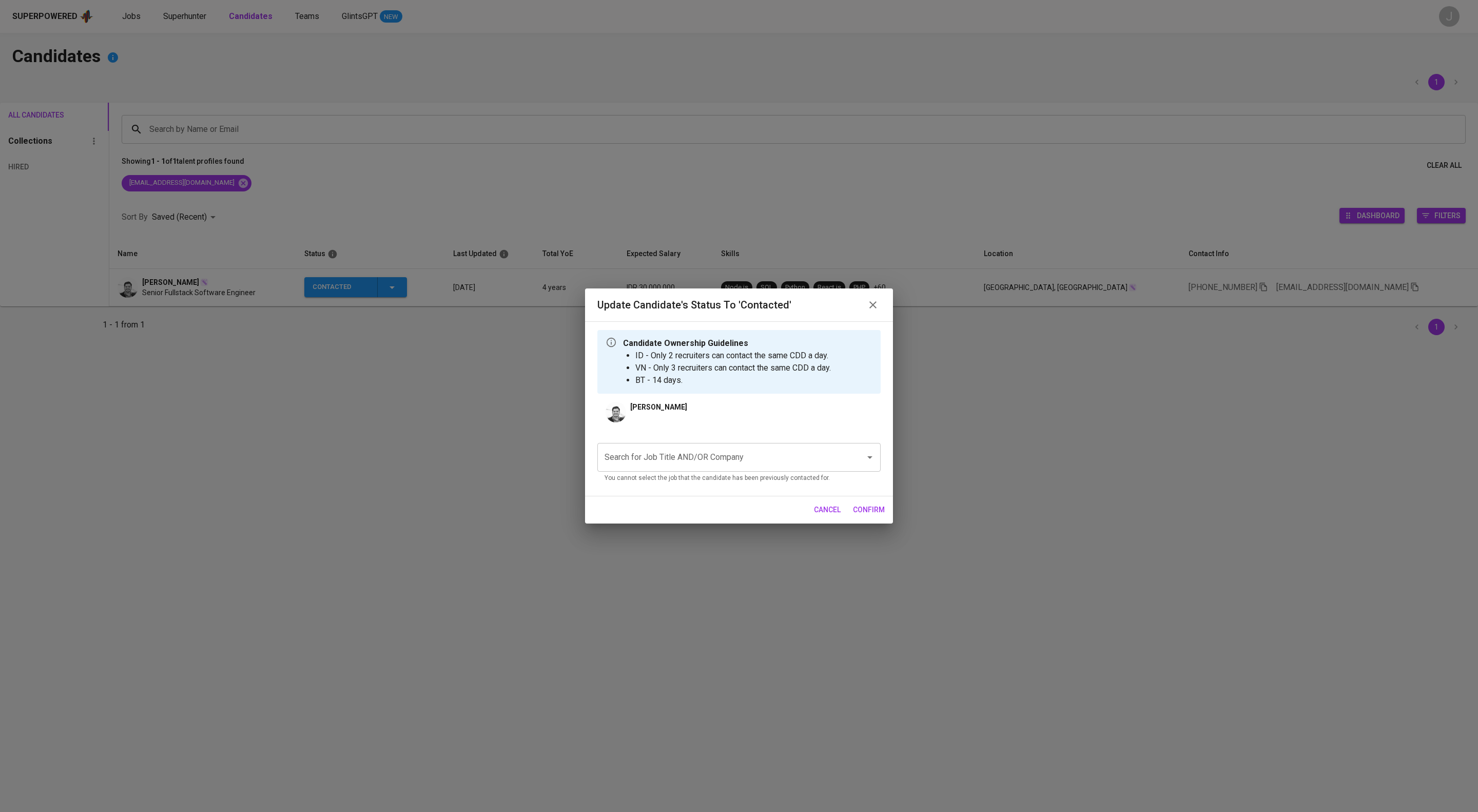
click at [659, 483] on p "You cannot select the job that the candidate has been previously contacted for." at bounding box center [739, 478] width 269 height 10
click at [651, 467] on input "Search for Job Title AND/OR Company" at bounding box center [725, 457] width 245 height 19
click at [648, 465] on input "Search for Job Title AND/OR Company" at bounding box center [725, 457] width 245 height 19
click at [663, 508] on li "Application Support (PT AIA FINANCIAL)" at bounding box center [739, 503] width 283 height 19
click at [859, 517] on span "confirm" at bounding box center [868, 510] width 32 height 13
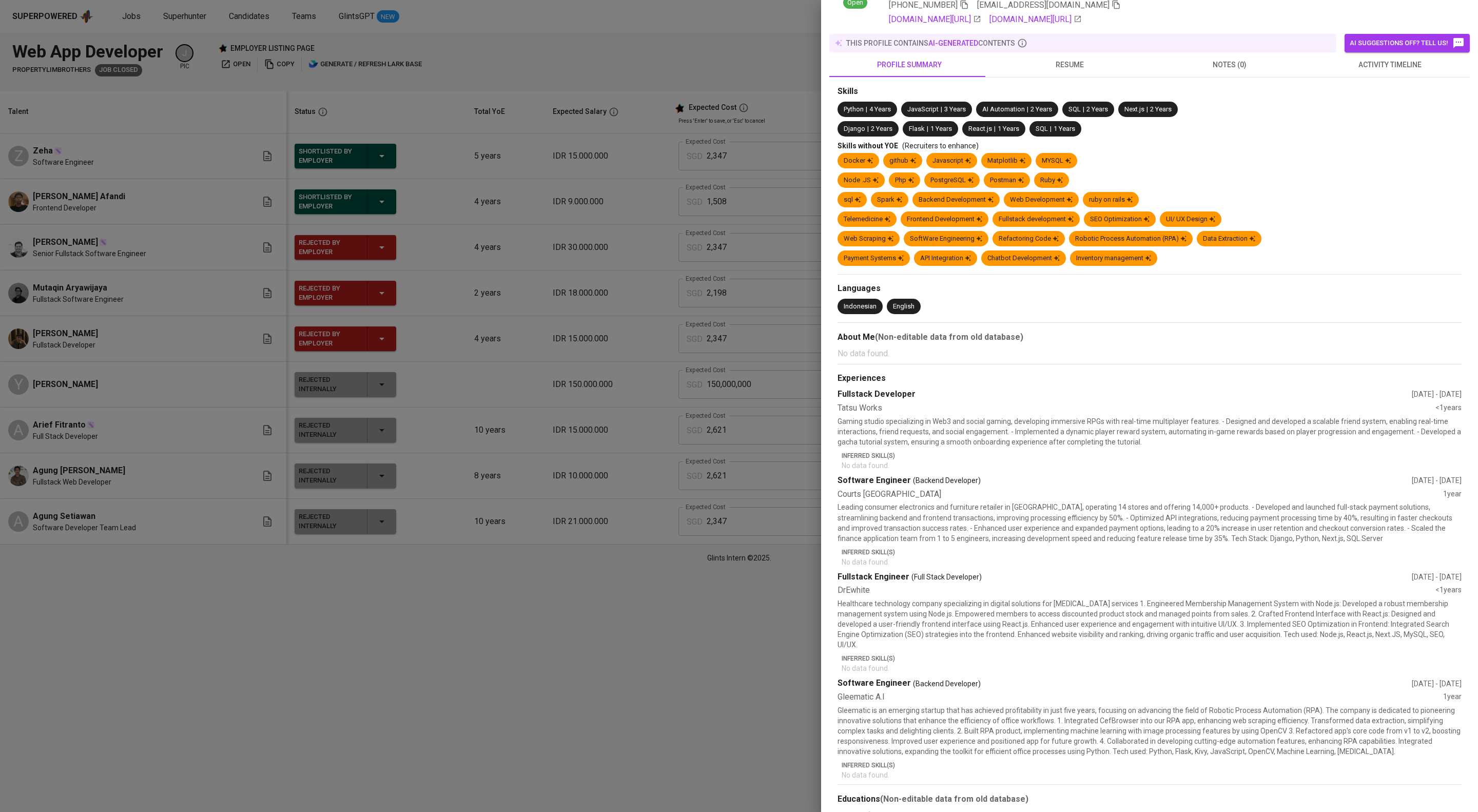
scroll to position [283, 0]
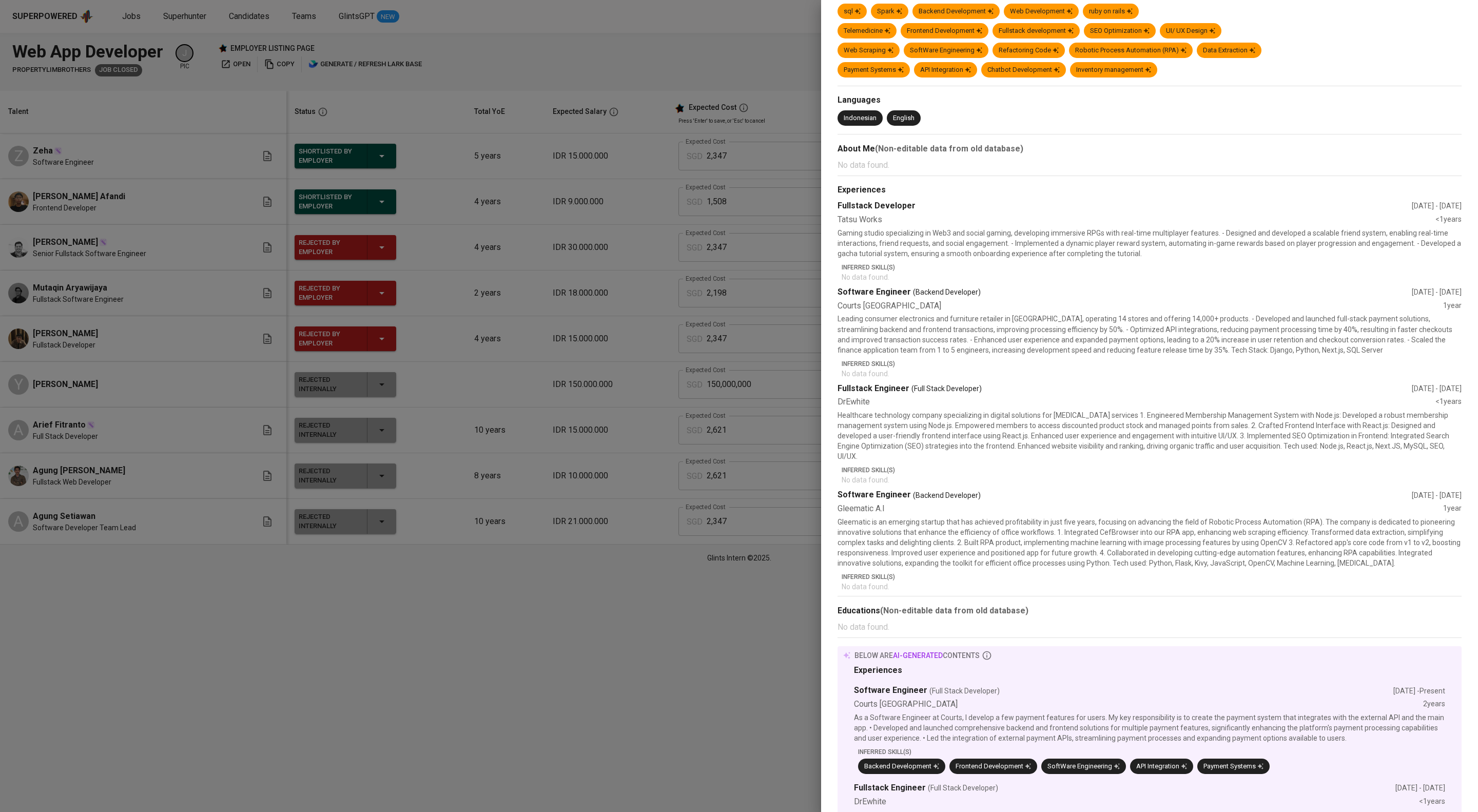
click at [553, 631] on div at bounding box center [739, 406] width 1478 height 812
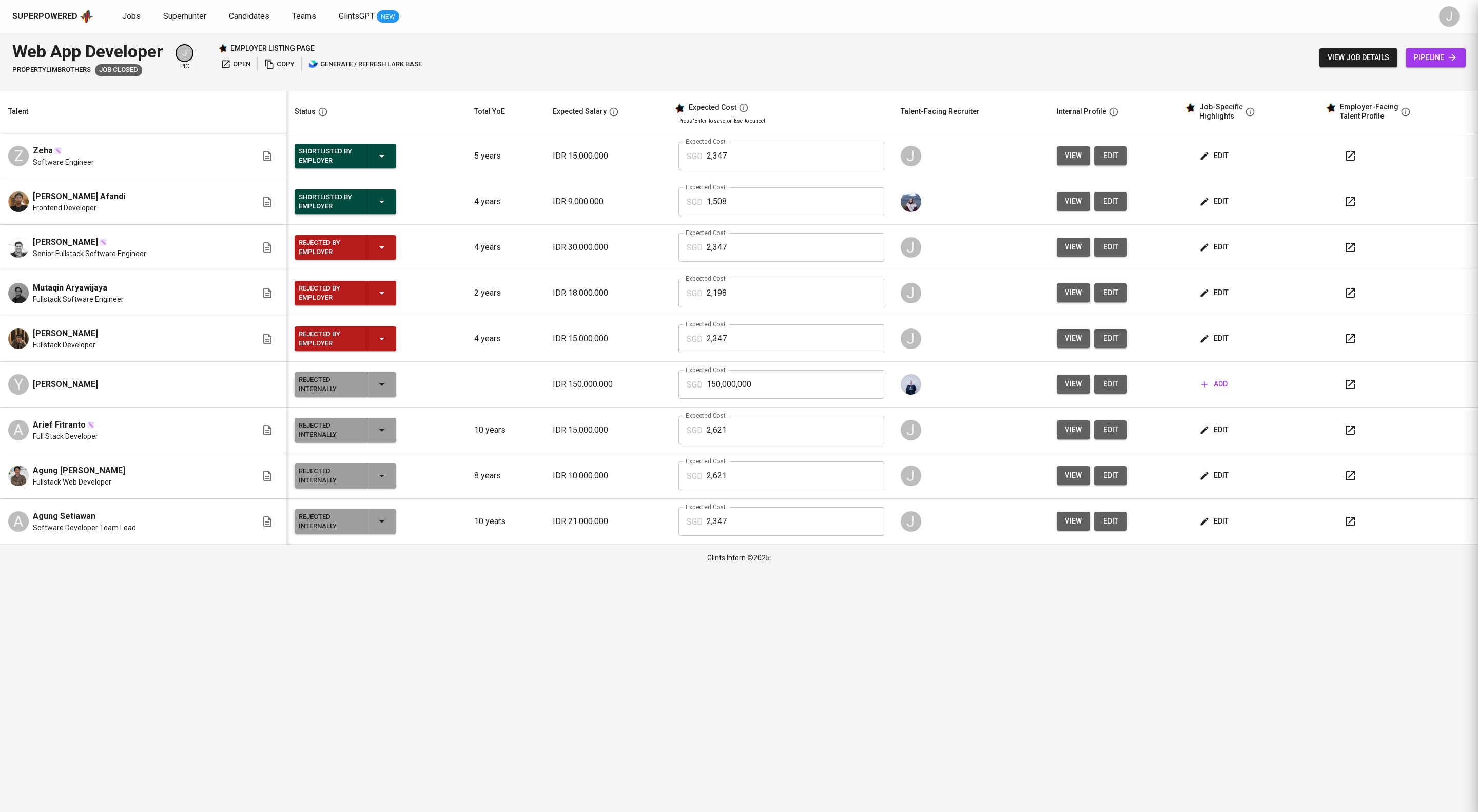
scroll to position [0, 0]
click at [1081, 302] on button "view" at bounding box center [1073, 292] width 33 height 19
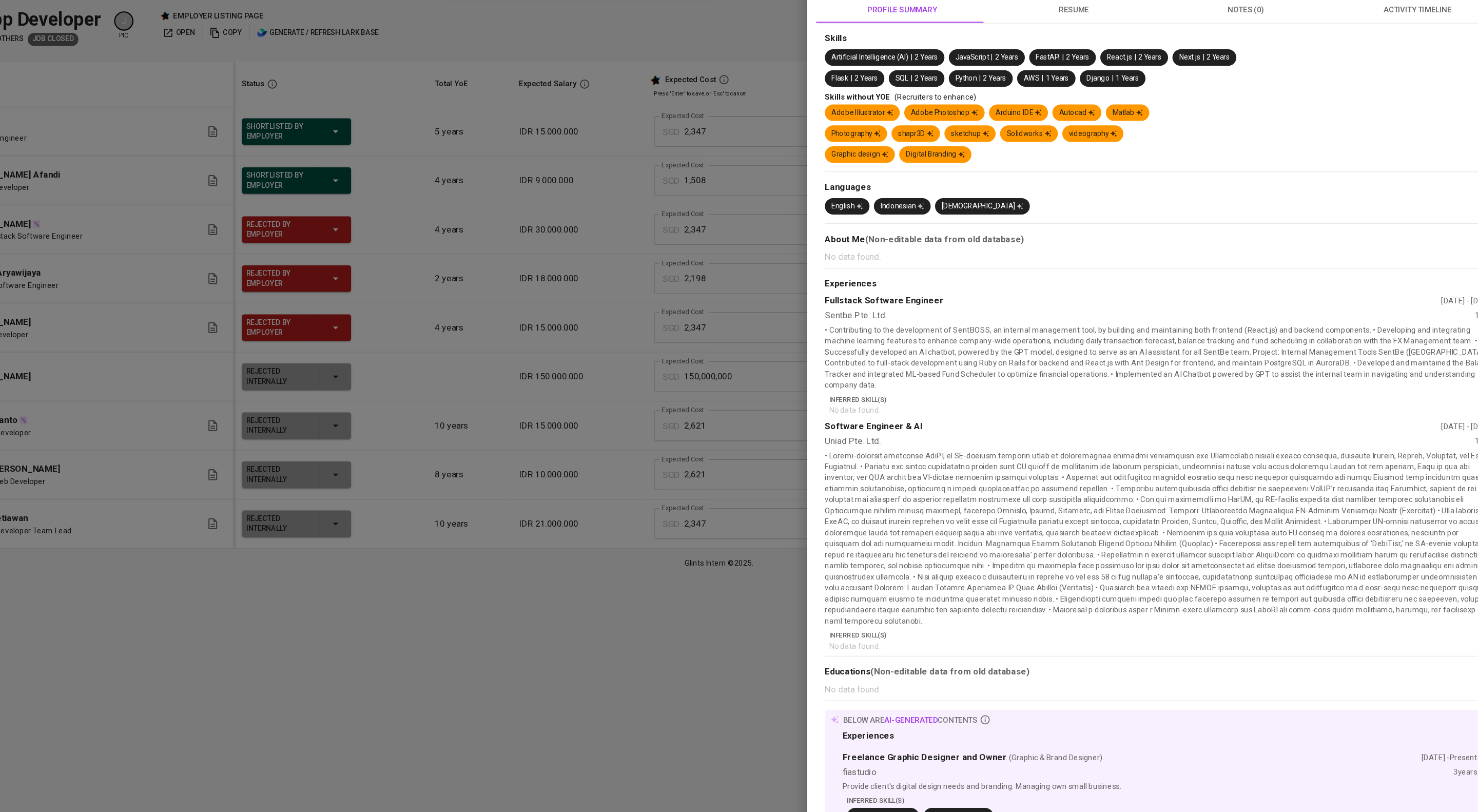
scroll to position [327, 0]
